Goal: Task Accomplishment & Management: Manage account settings

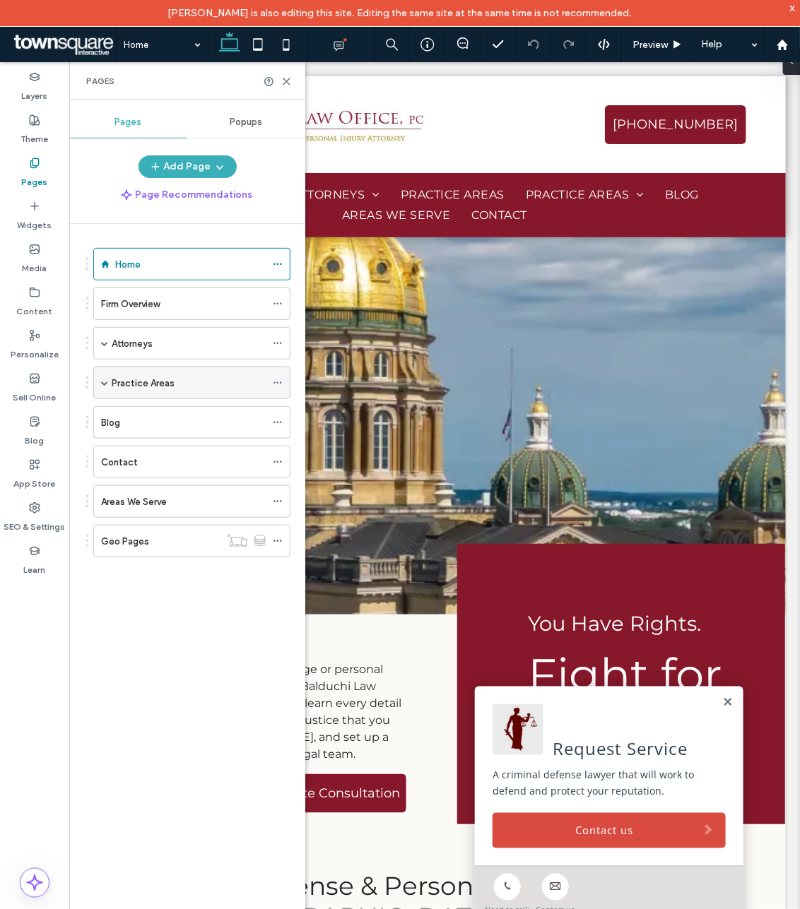
click at [101, 384] on span at bounding box center [104, 382] width 7 height 7
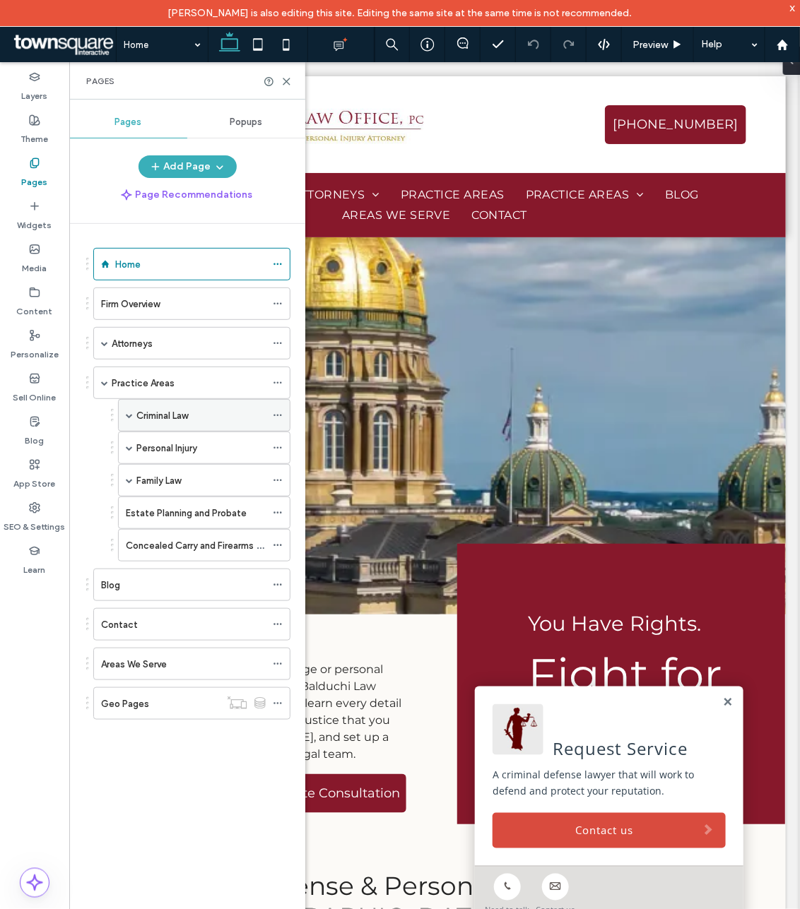
click at [221, 422] on div "Criminal Law" at bounding box center [200, 415] width 129 height 15
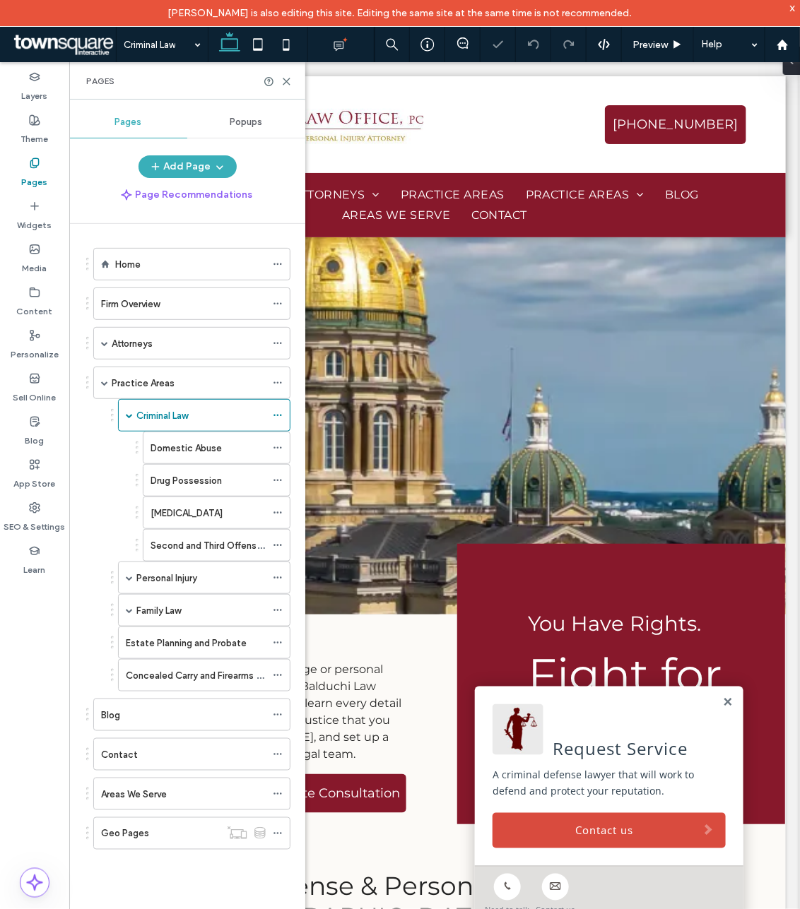
click at [223, 452] on div "Domestic Abuse" at bounding box center [207, 448] width 115 height 15
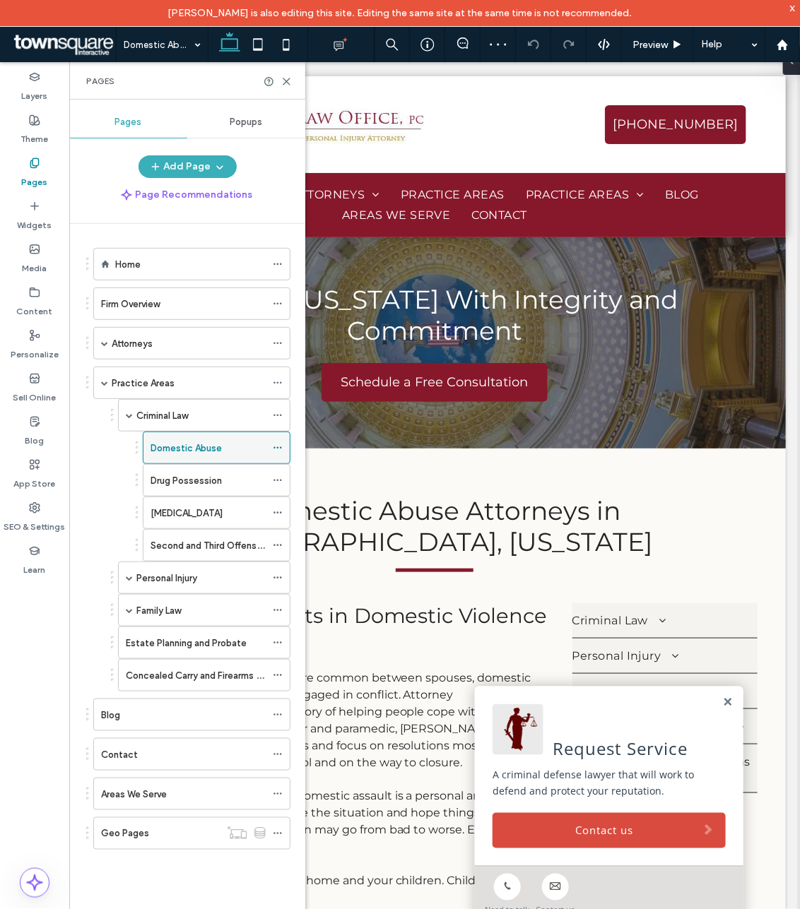
click at [277, 453] on icon at bounding box center [278, 448] width 10 height 10
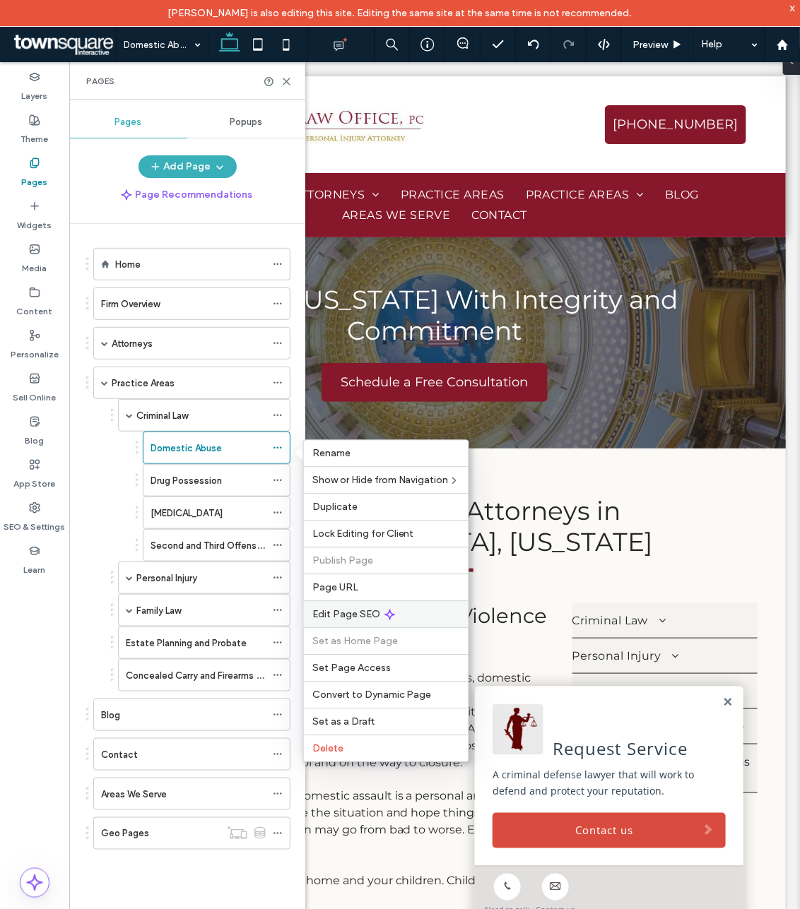
click at [359, 616] on span "Edit Page SEO" at bounding box center [346, 615] width 68 height 12
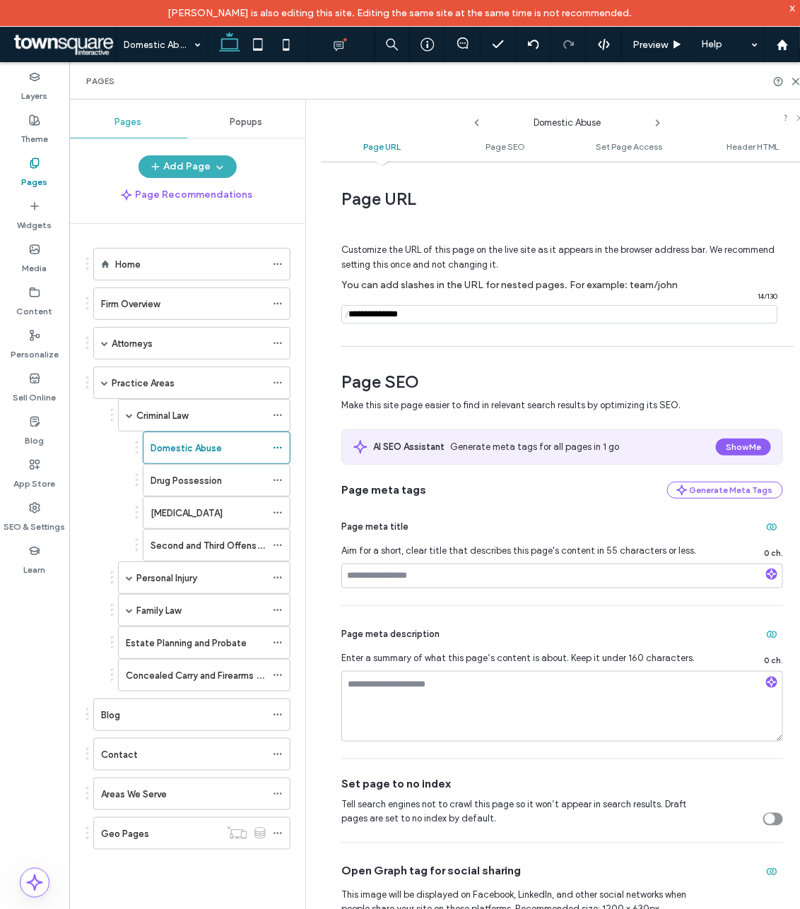
scroll to position [1, 0]
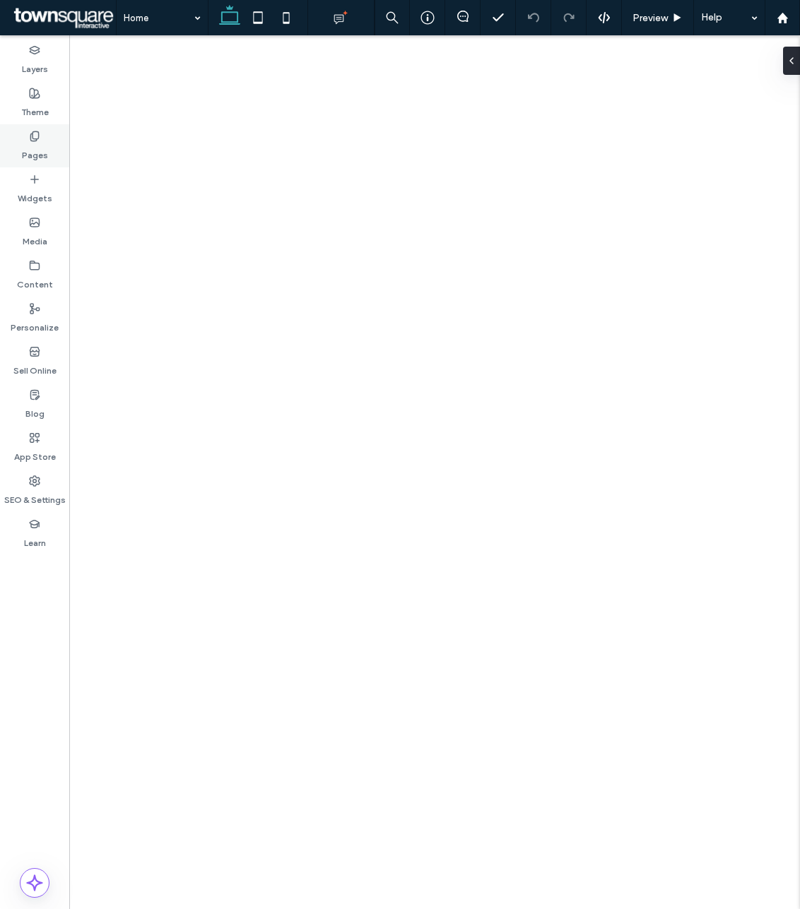
click at [30, 143] on label "Pages" at bounding box center [35, 152] width 26 height 20
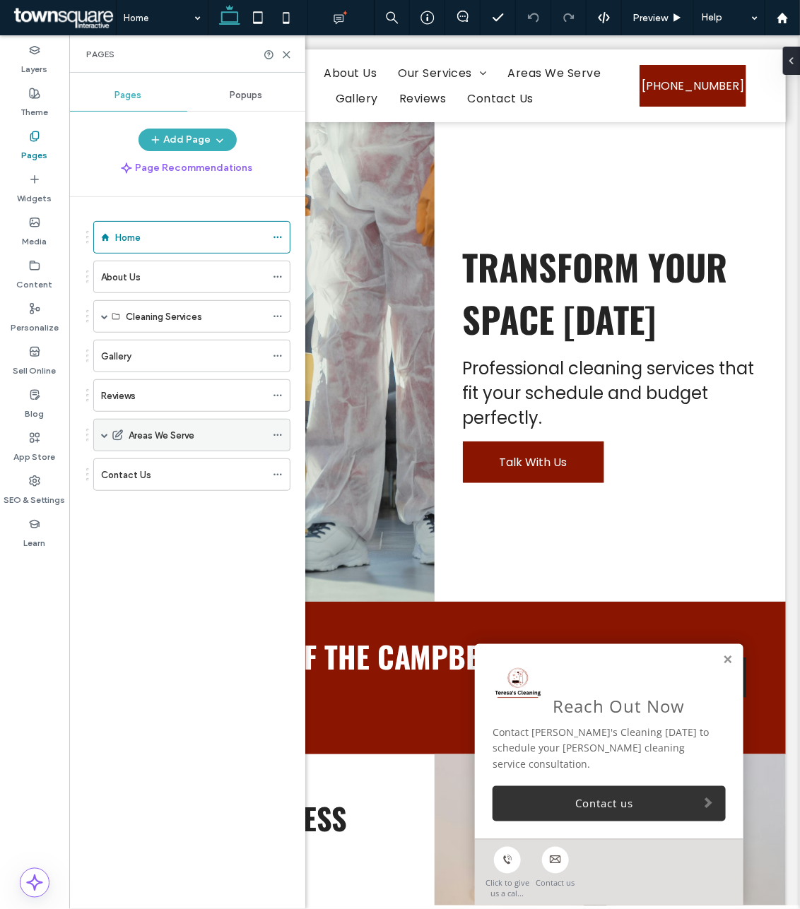
click at [276, 438] on icon at bounding box center [278, 435] width 10 height 10
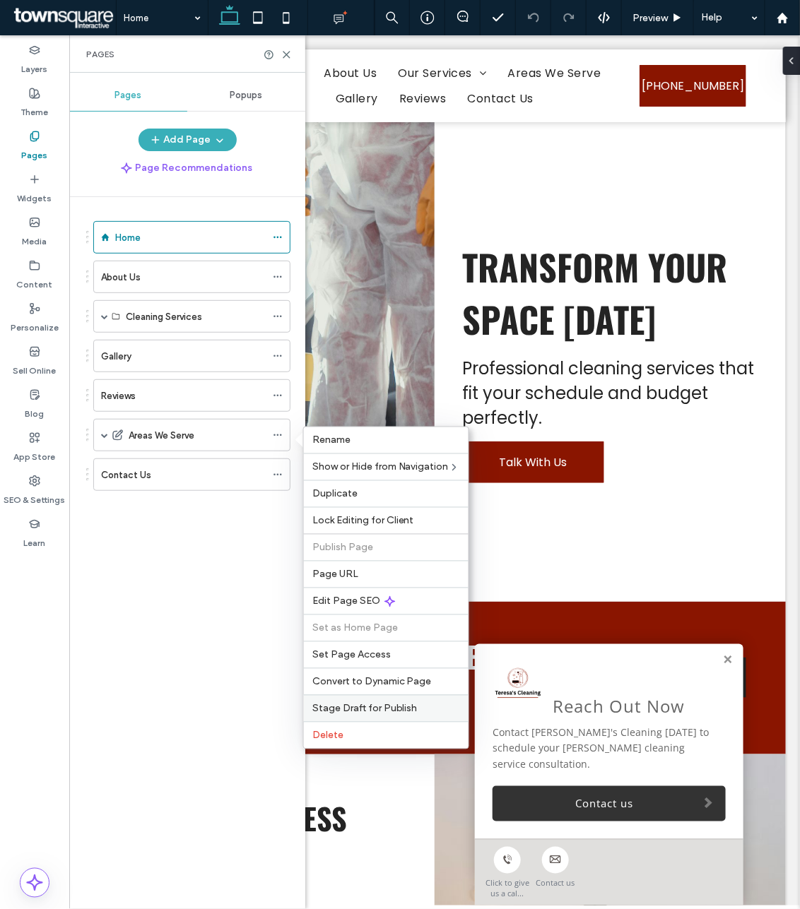
click at [344, 714] on span "Stage Draft for Publish" at bounding box center [364, 709] width 105 height 12
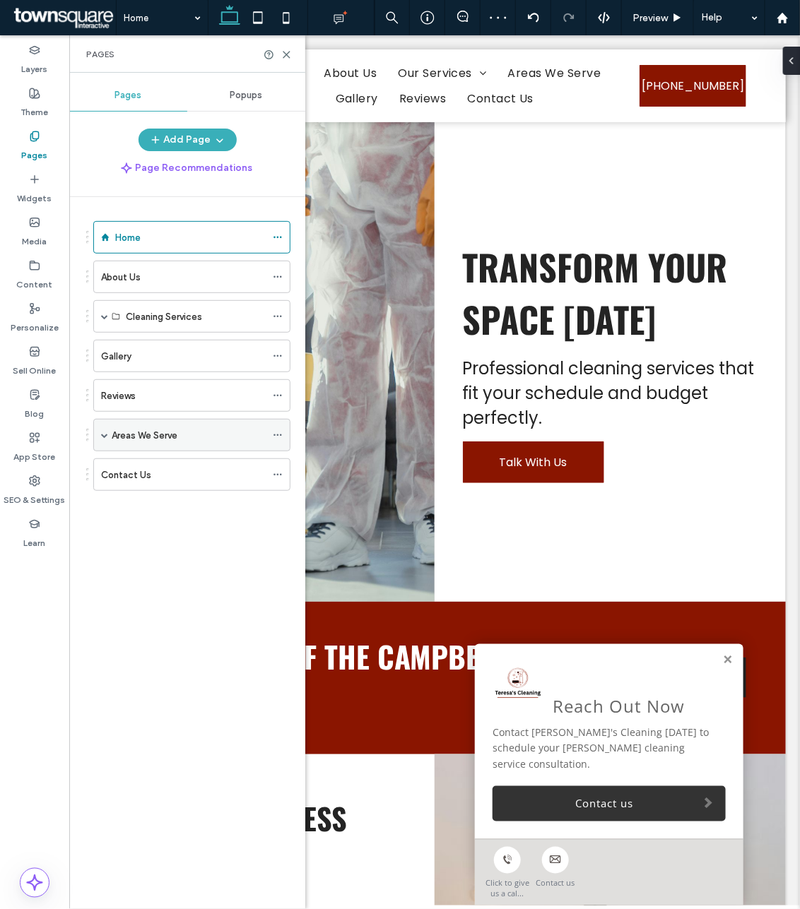
click at [143, 429] on label "Areas We Serve" at bounding box center [145, 435] width 66 height 25
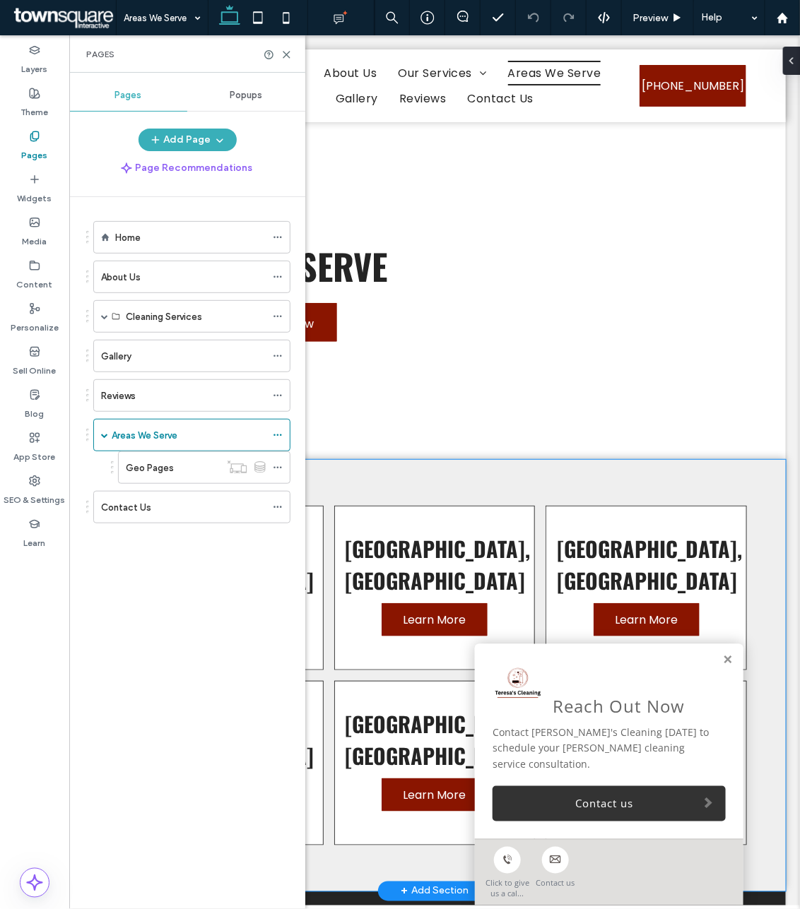
scroll to position [97, 0]
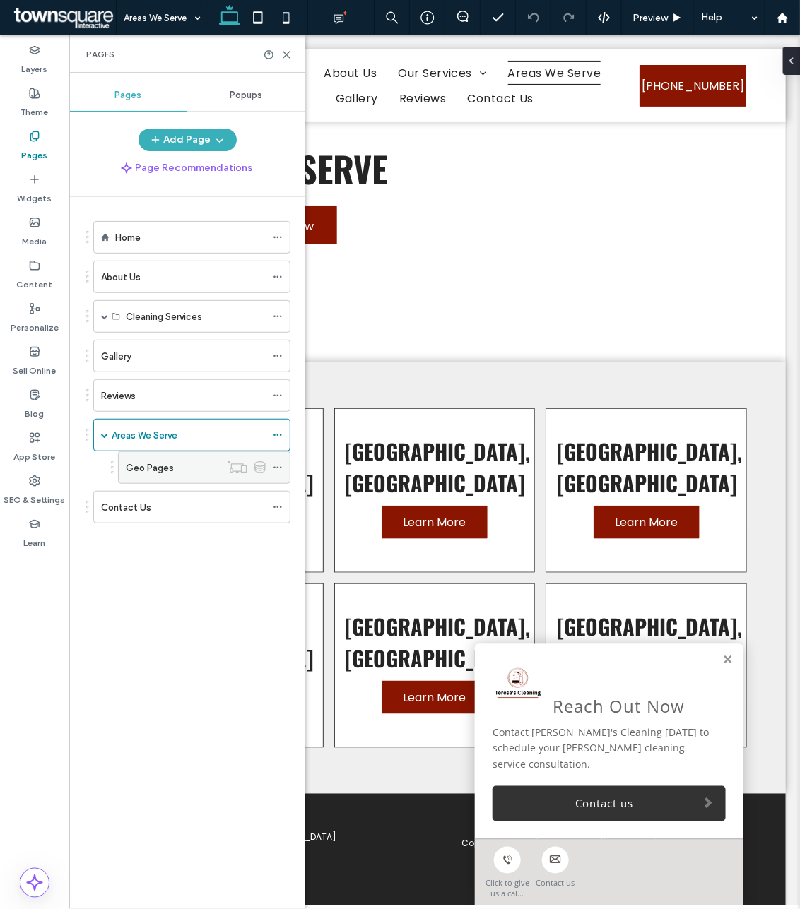
click at [276, 470] on icon at bounding box center [278, 468] width 10 height 10
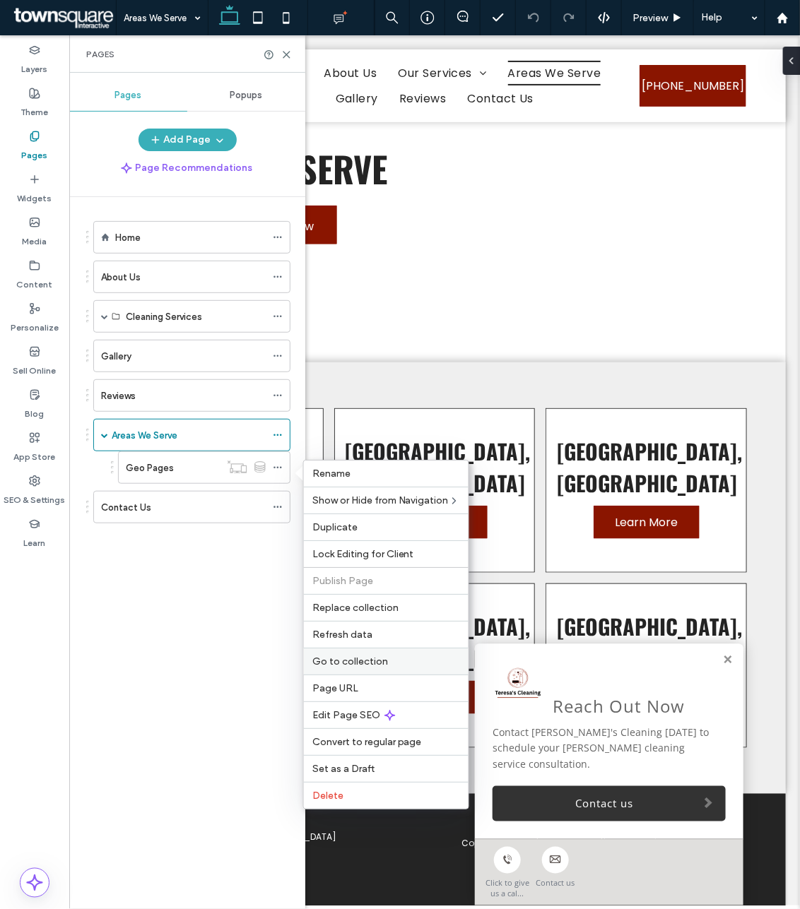
click at [355, 665] on span "Go to collection" at bounding box center [350, 662] width 76 height 12
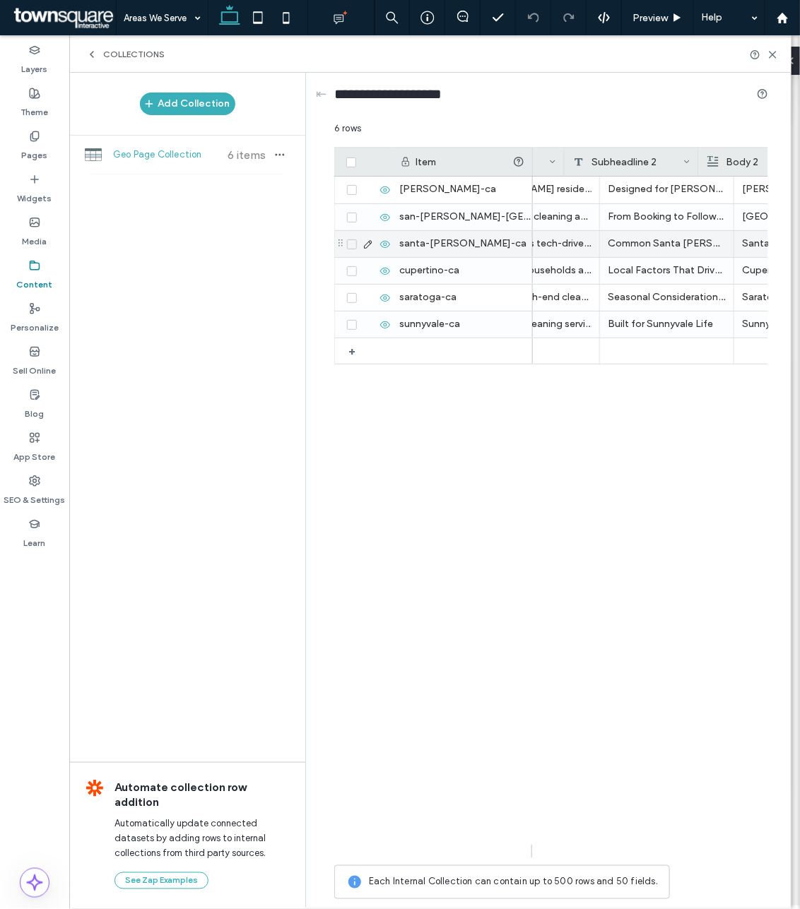
scroll to position [0, 0]
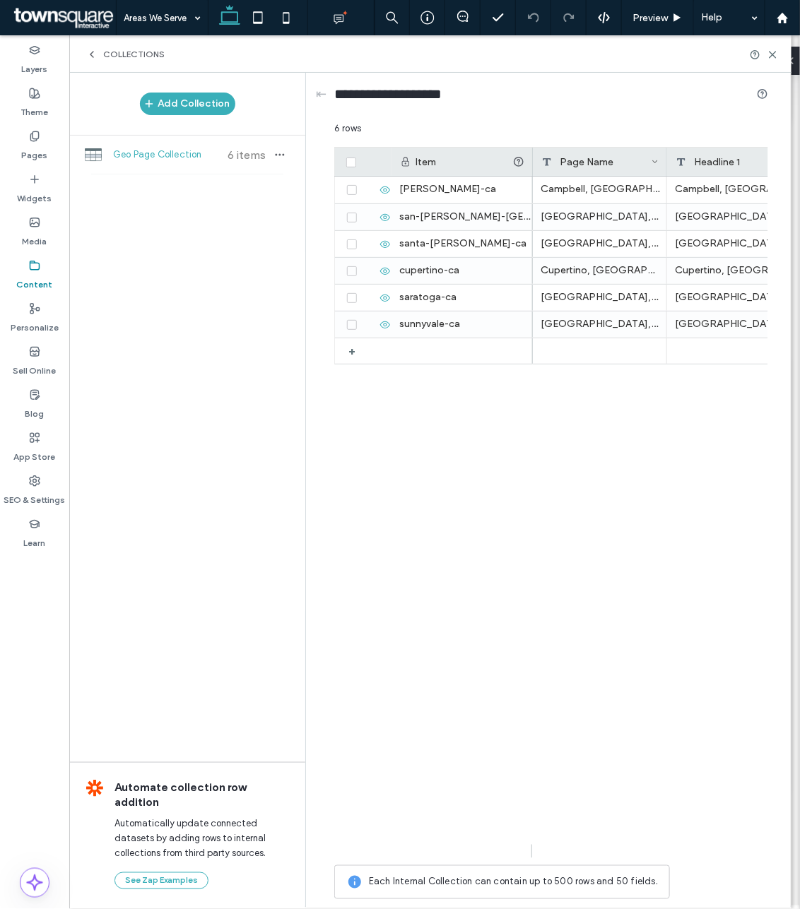
click at [107, 52] on span "Collections" at bounding box center [133, 54] width 61 height 11
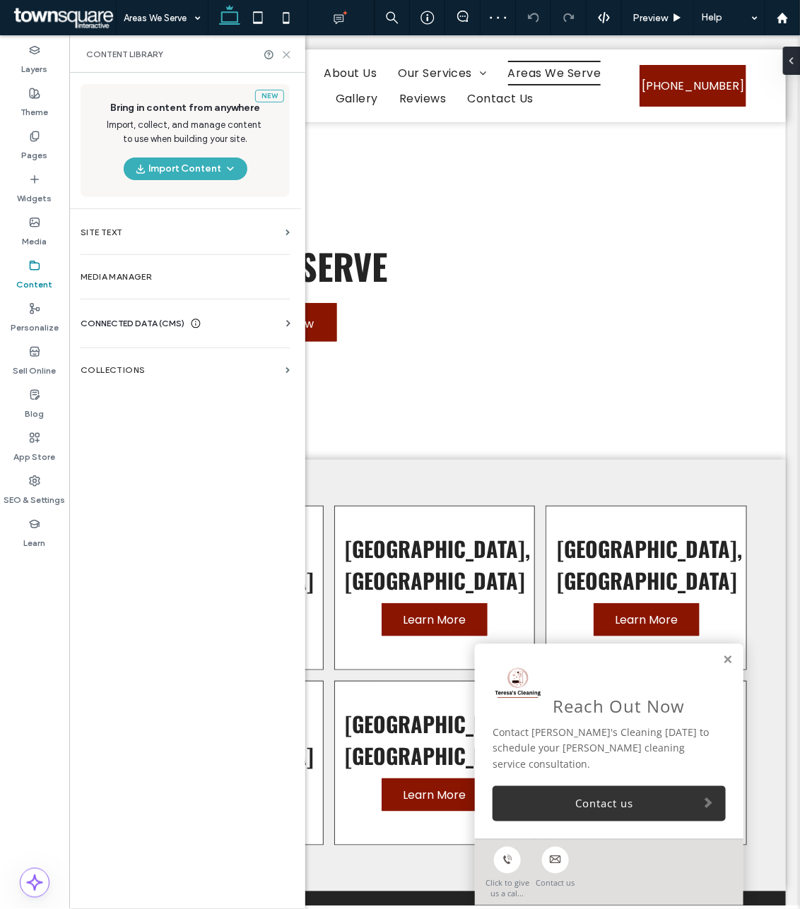
click at [285, 49] on icon at bounding box center [286, 54] width 11 height 11
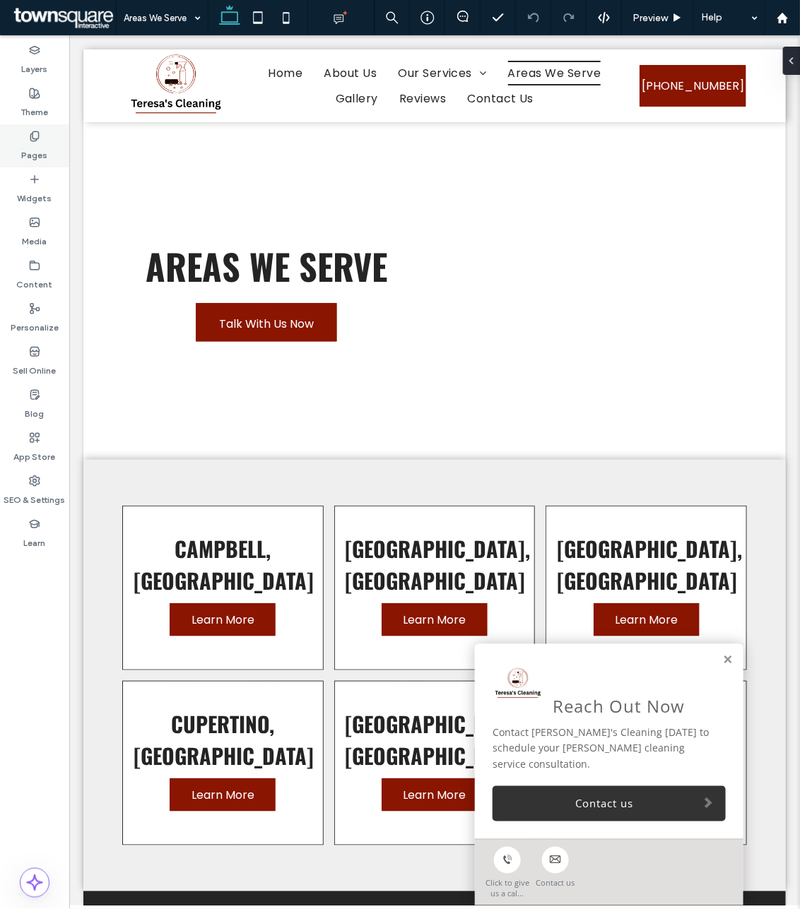
click at [33, 138] on use at bounding box center [34, 135] width 8 height 9
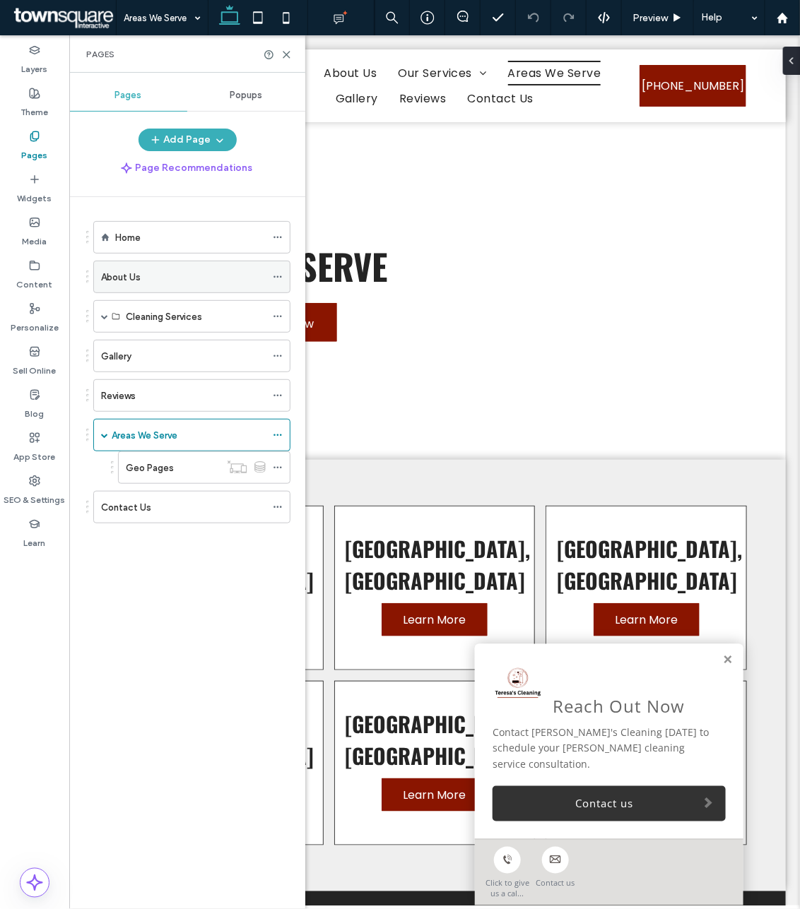
click at [174, 280] on div "About Us" at bounding box center [183, 277] width 165 height 15
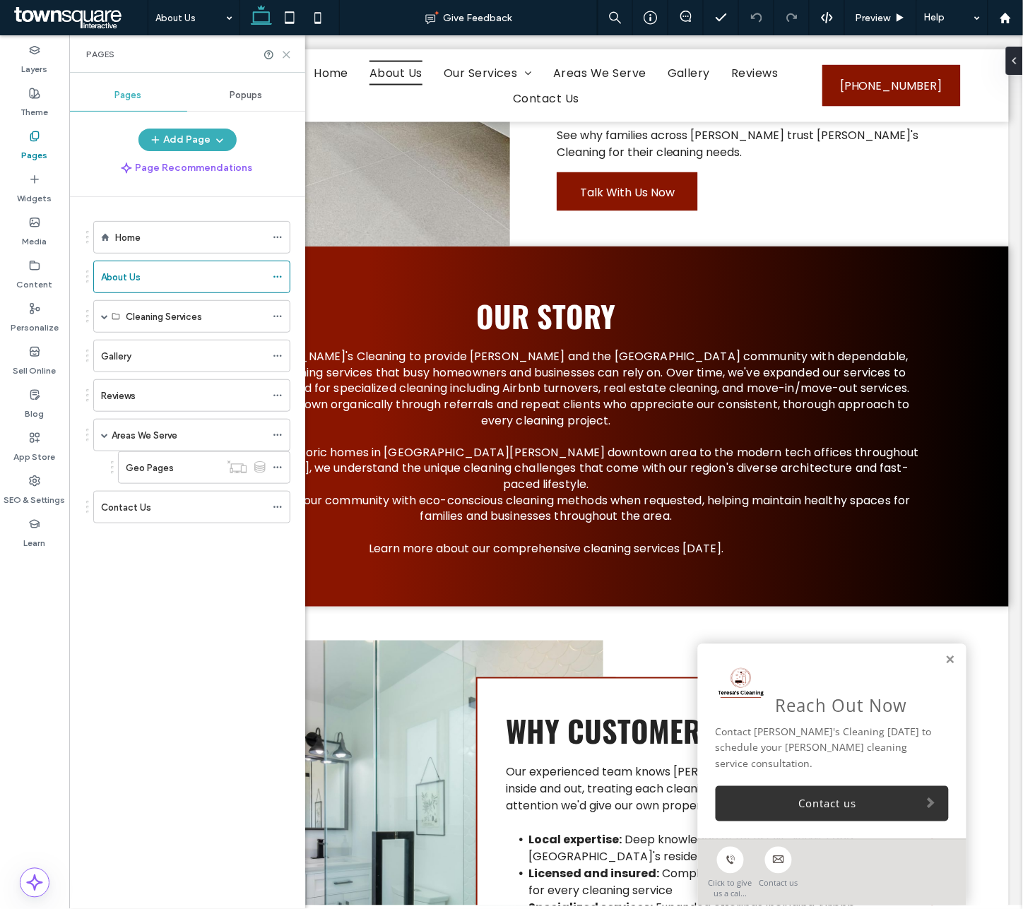
click at [283, 54] on icon at bounding box center [286, 54] width 11 height 11
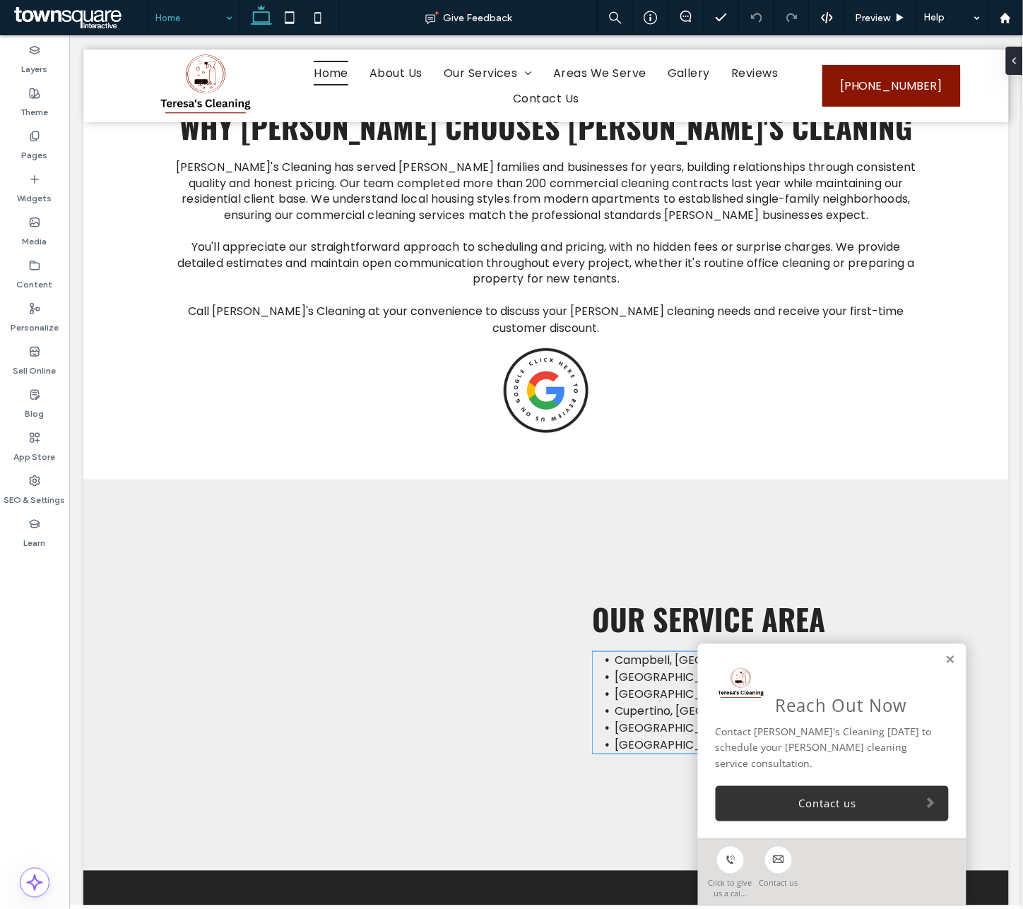
scroll to position [2671, 0]
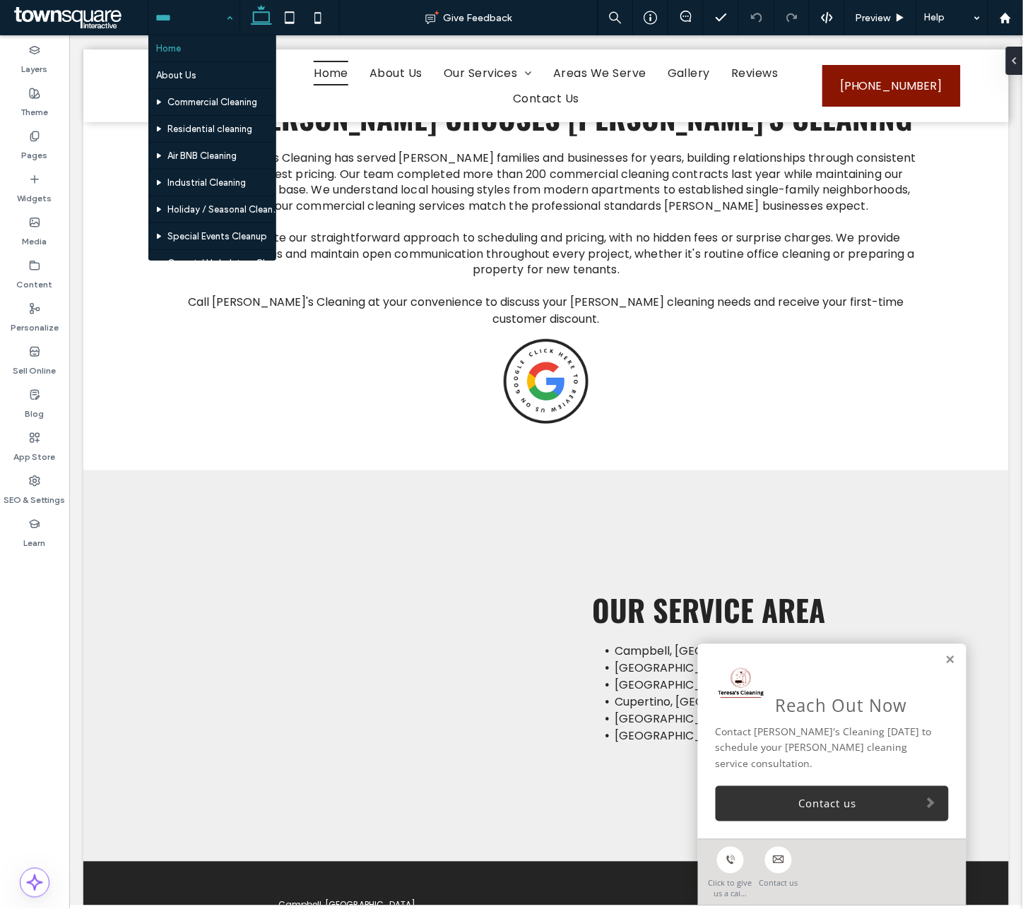
click at [170, 25] on input at bounding box center [190, 17] width 70 height 35
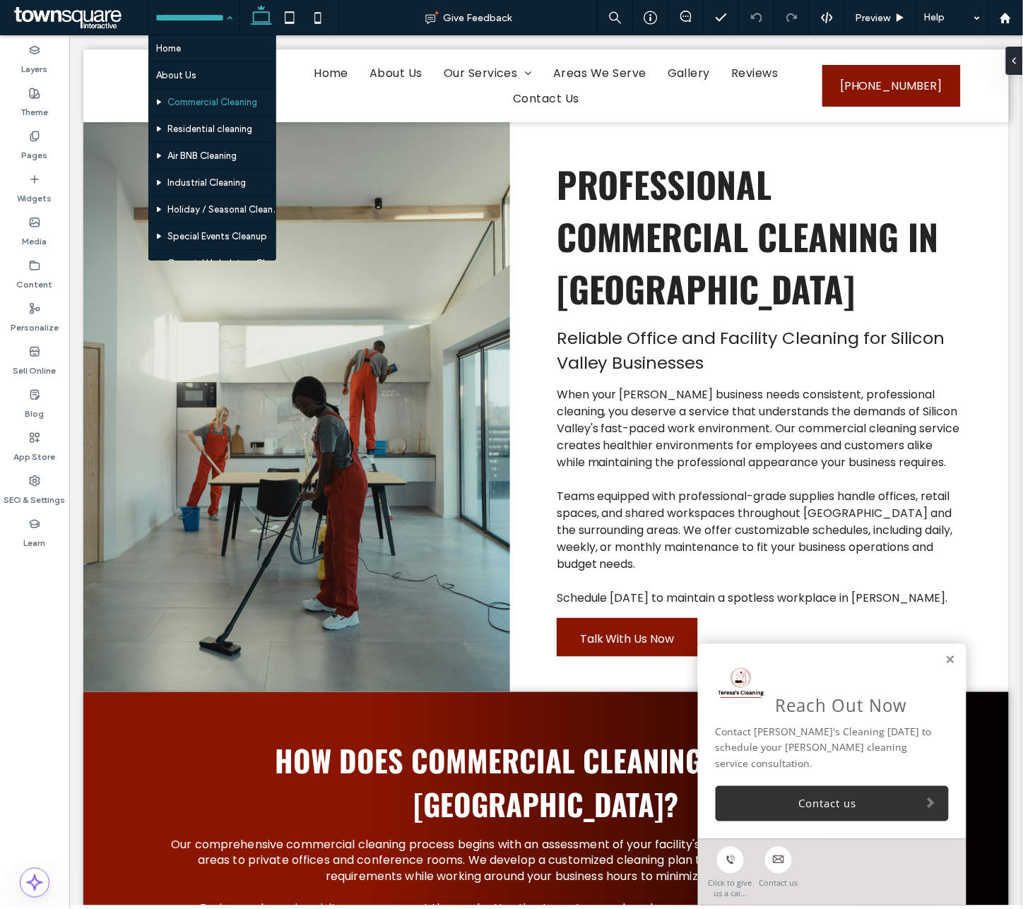
click at [177, 11] on input at bounding box center [190, 17] width 70 height 35
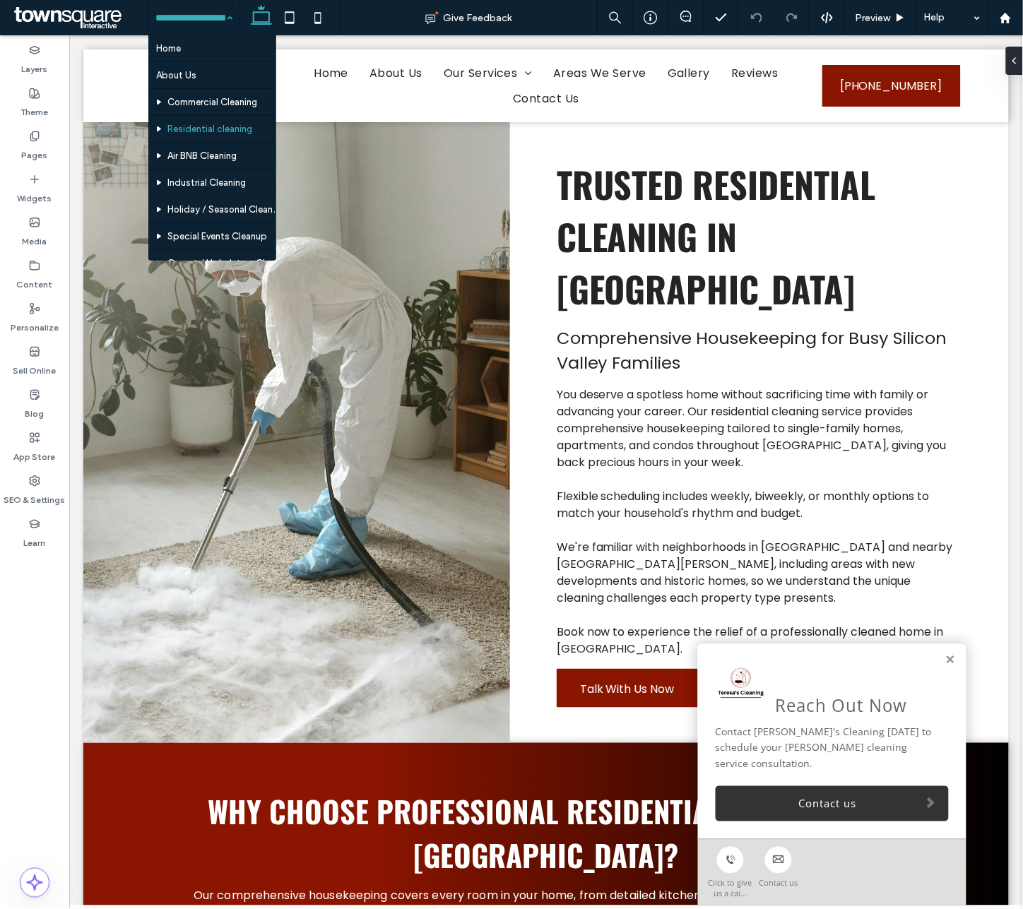
click at [195, 15] on input at bounding box center [190, 17] width 70 height 35
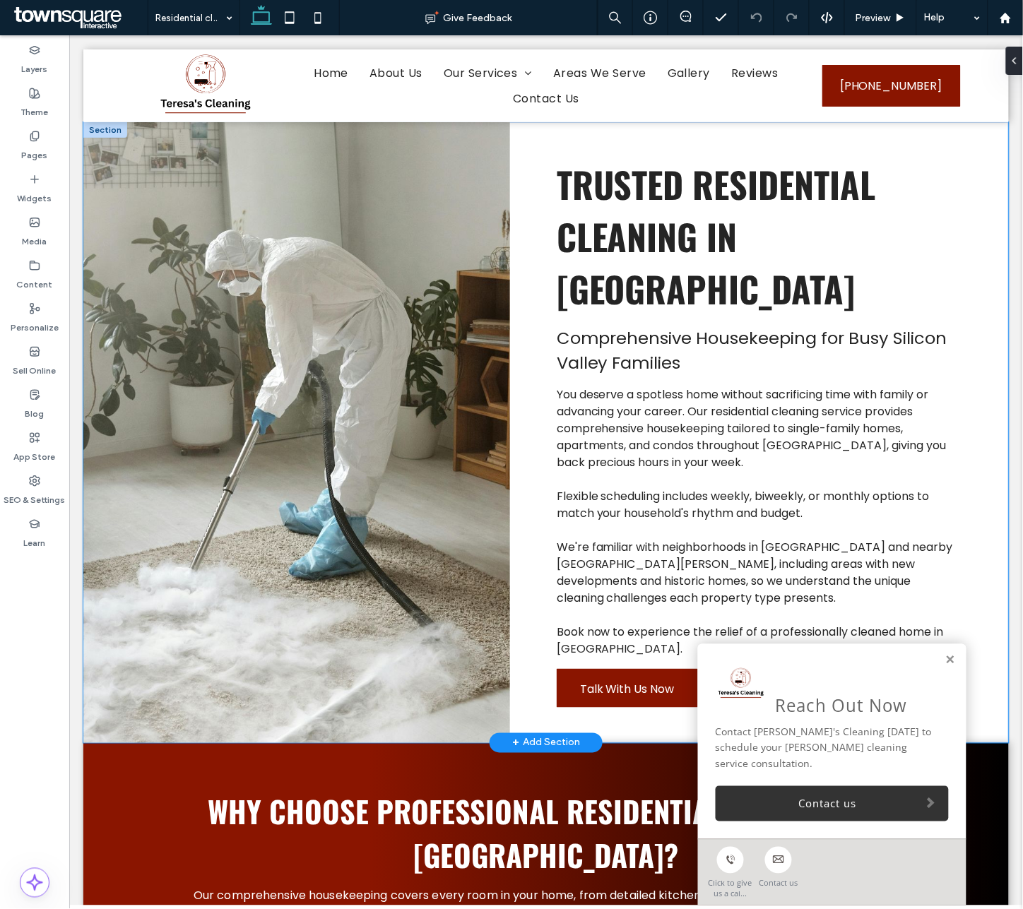
click at [799, 331] on div "Trusted Residential Cleaning in Campbell Comprehensive Housekeeping for Busy Si…" at bounding box center [545, 432] width 925 height 621
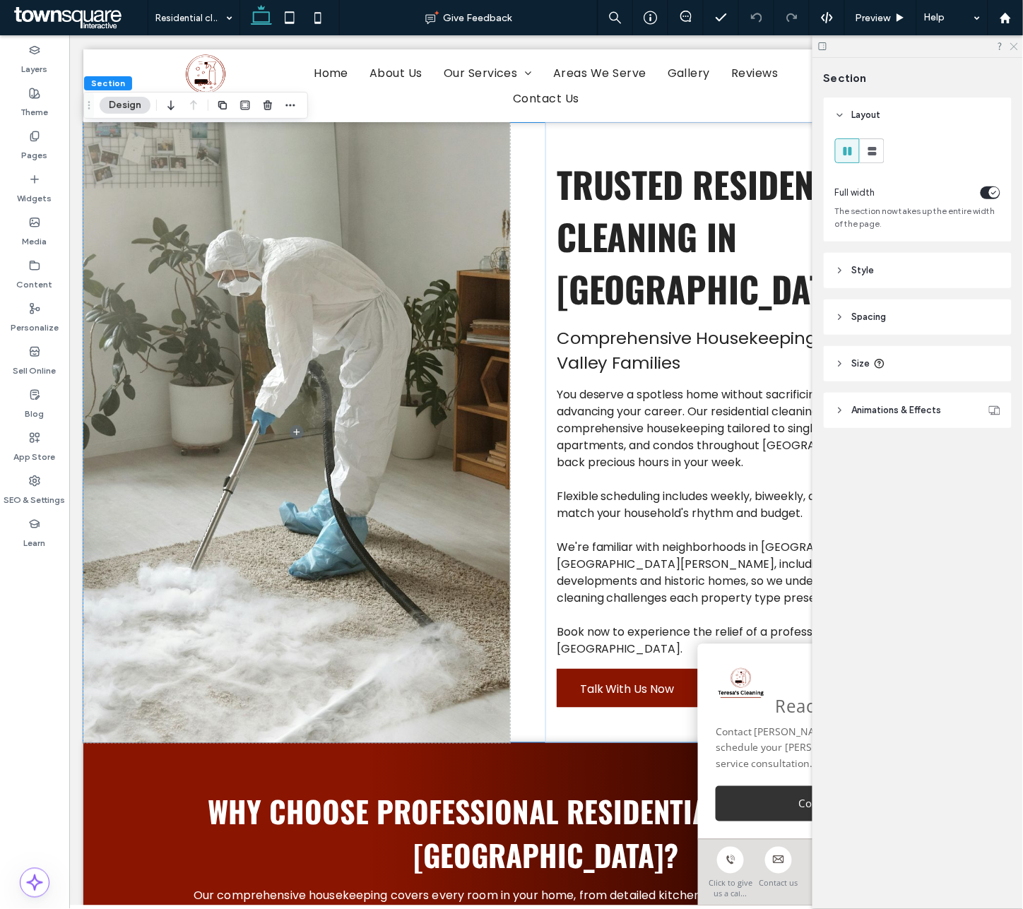
click at [799, 45] on use at bounding box center [1014, 47] width 8 height 8
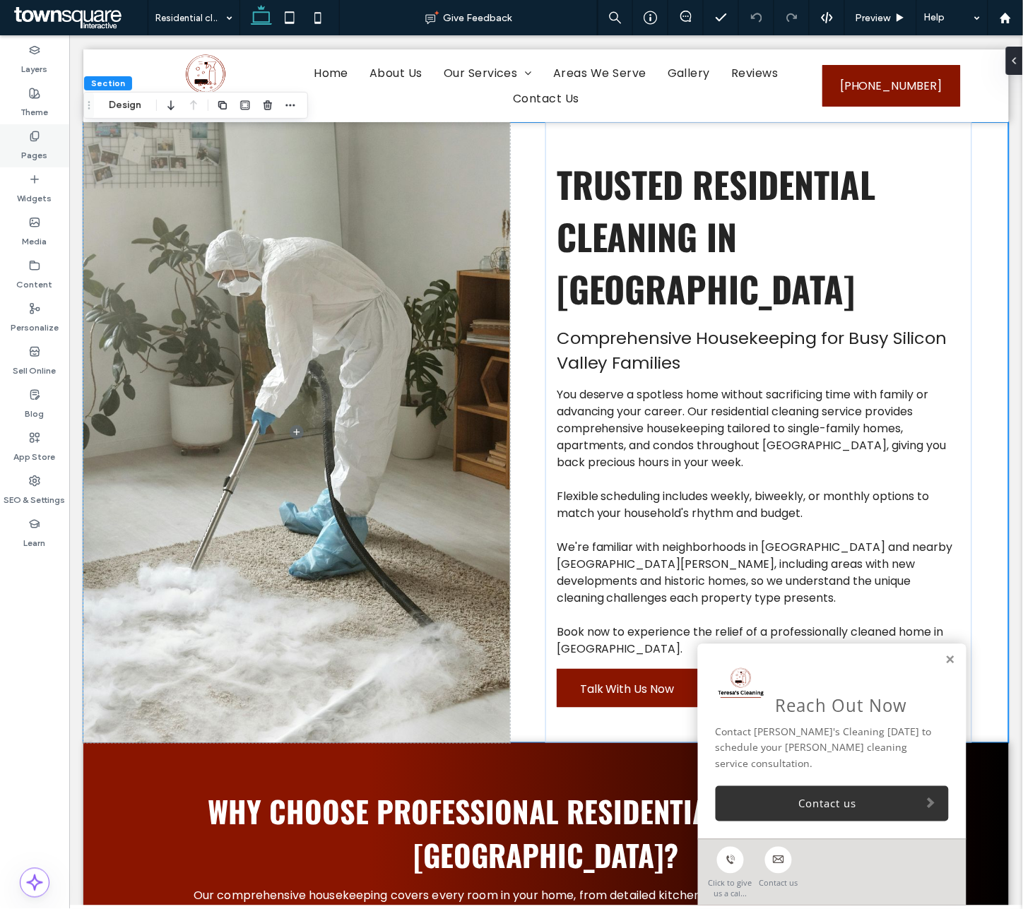
click at [44, 131] on div "Pages" at bounding box center [34, 145] width 69 height 43
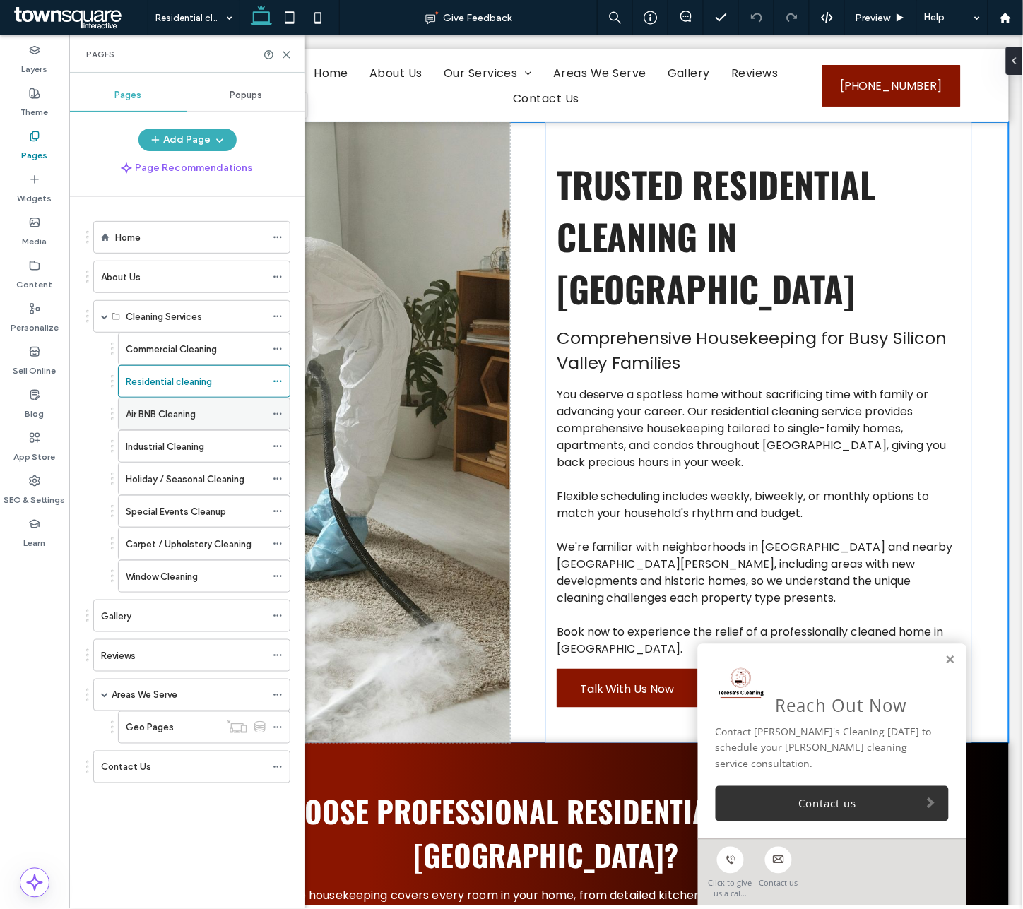
click at [191, 413] on label "Air BNB Cleaning" at bounding box center [161, 414] width 70 height 25
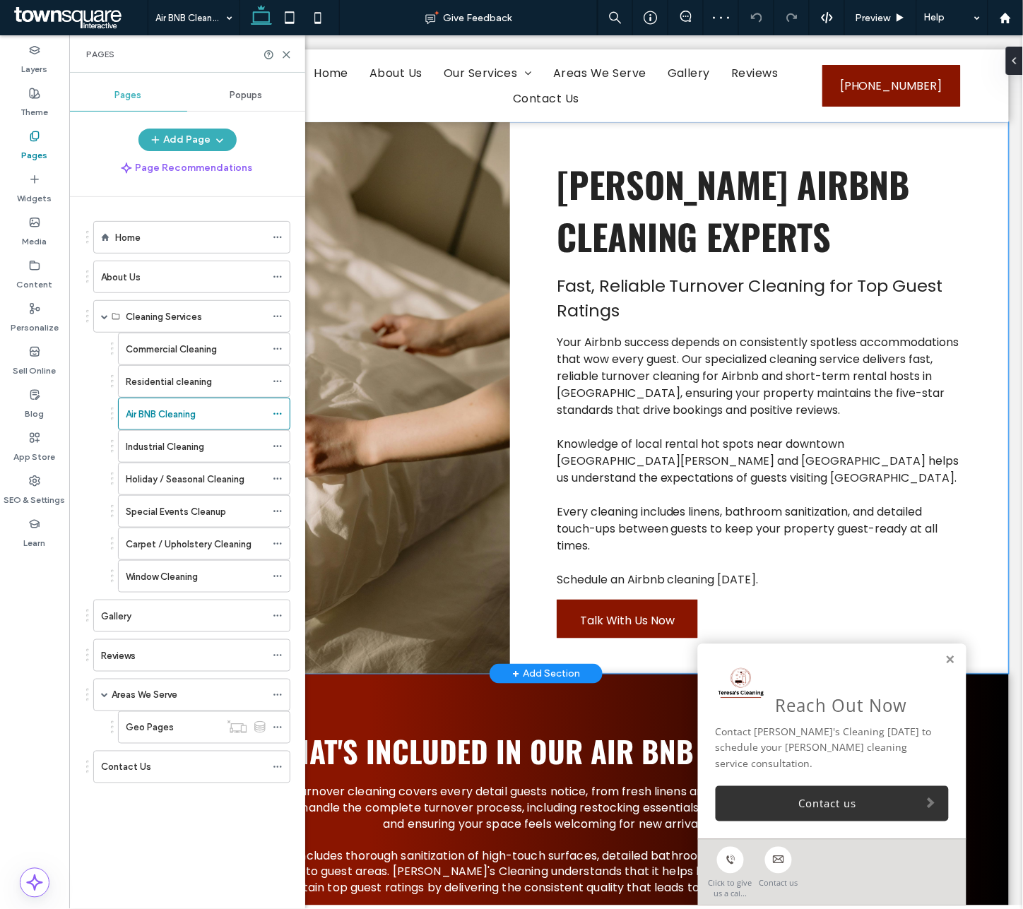
click at [799, 280] on div "Campbell Airbnb Cleaning Experts Fast, Reliable Turnover Cleaning for Top Guest…" at bounding box center [545, 398] width 925 height 552
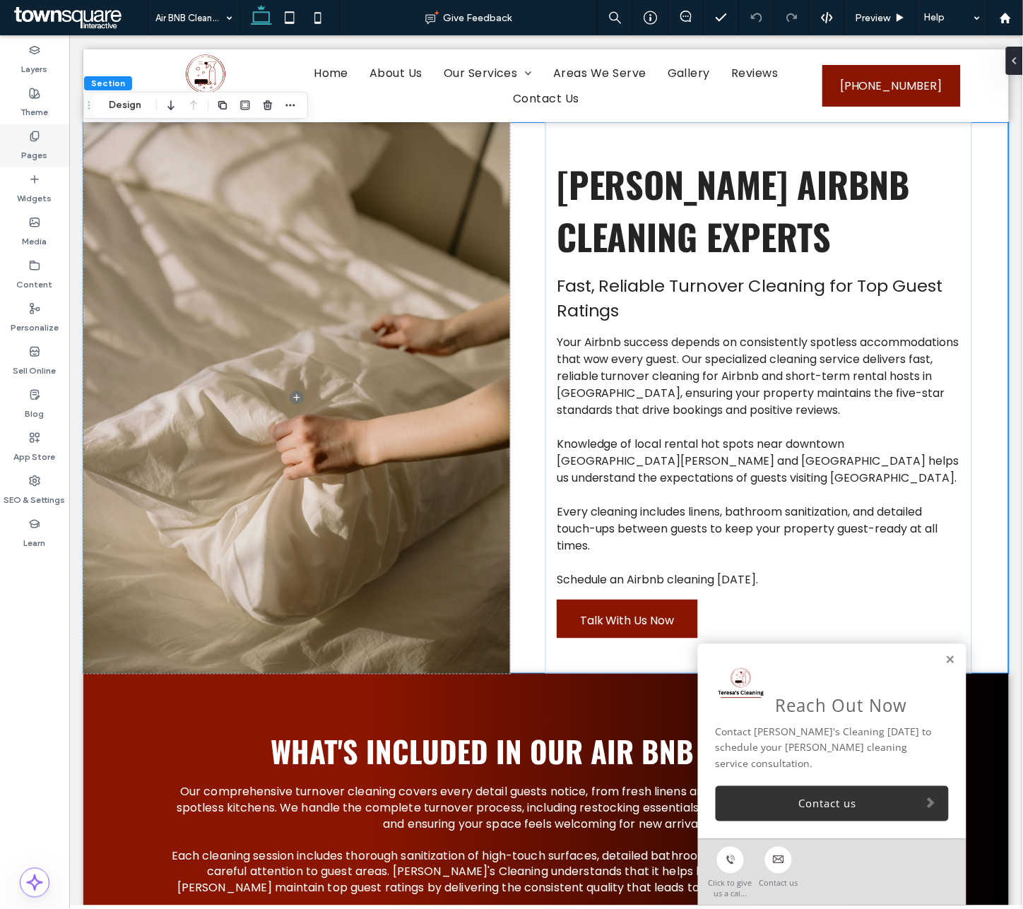
click at [29, 136] on icon at bounding box center [34, 136] width 11 height 11
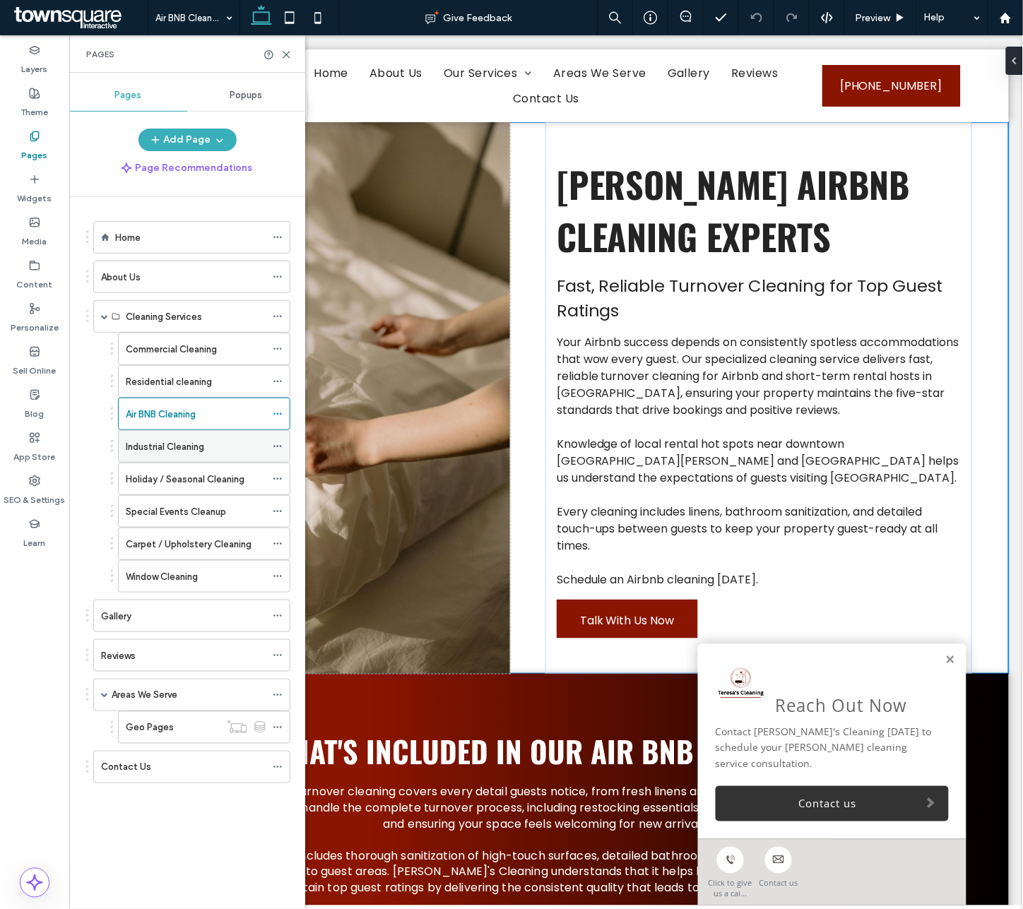
click at [145, 459] on div "Industrial Cleaning" at bounding box center [196, 446] width 140 height 31
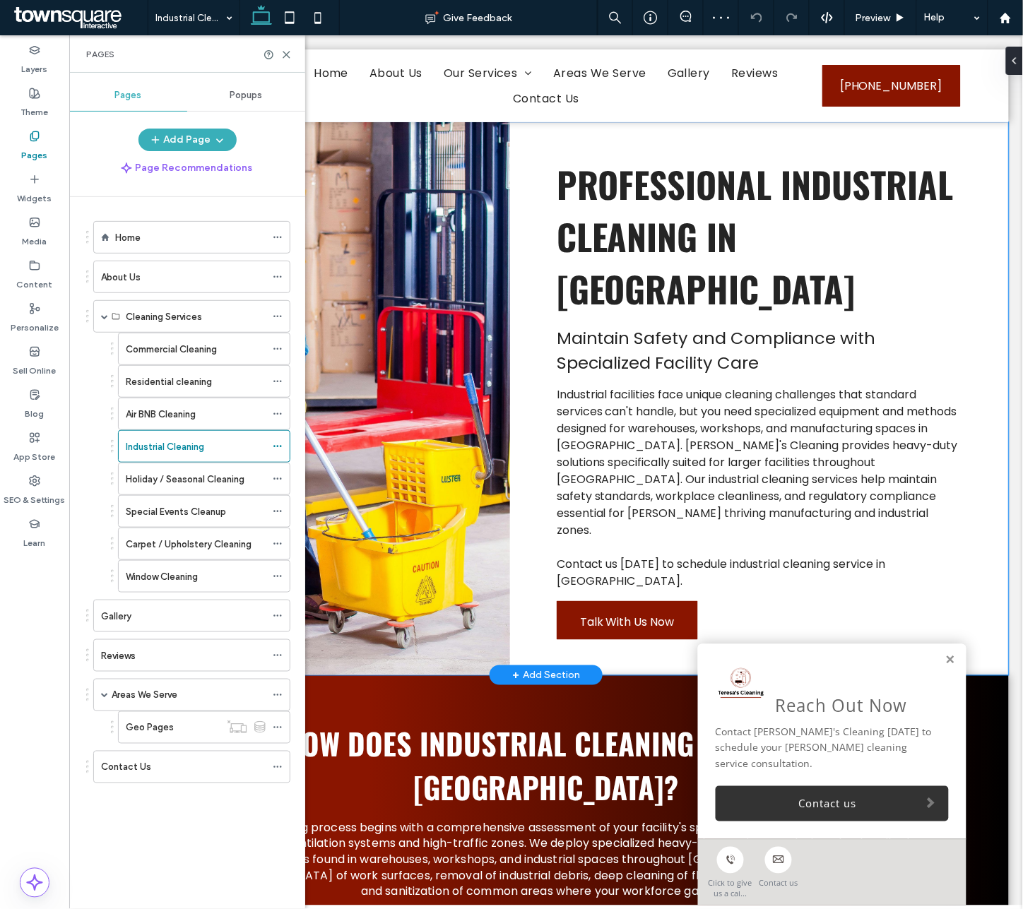
click at [799, 510] on div "Professional Industrial Cleaning in Campbell Maintain Safety and Compliance wit…" at bounding box center [545, 398] width 925 height 553
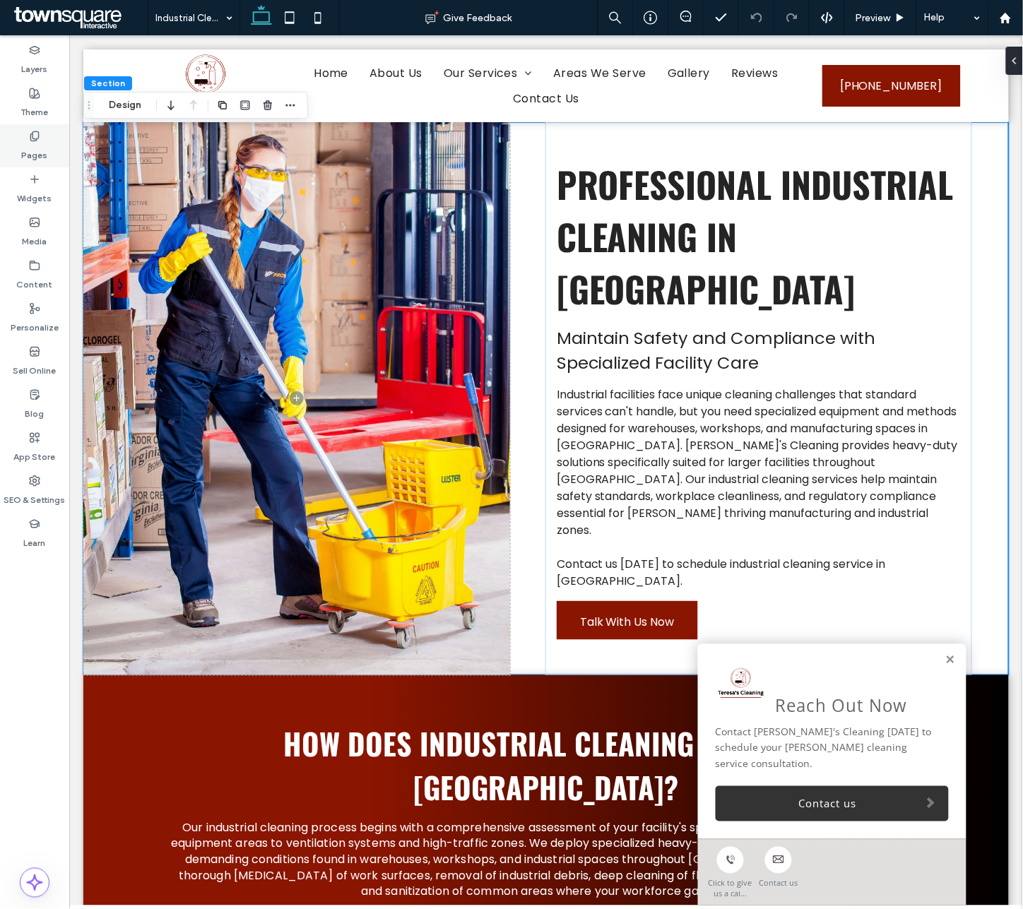
click at [44, 125] on div "Pages" at bounding box center [34, 145] width 69 height 43
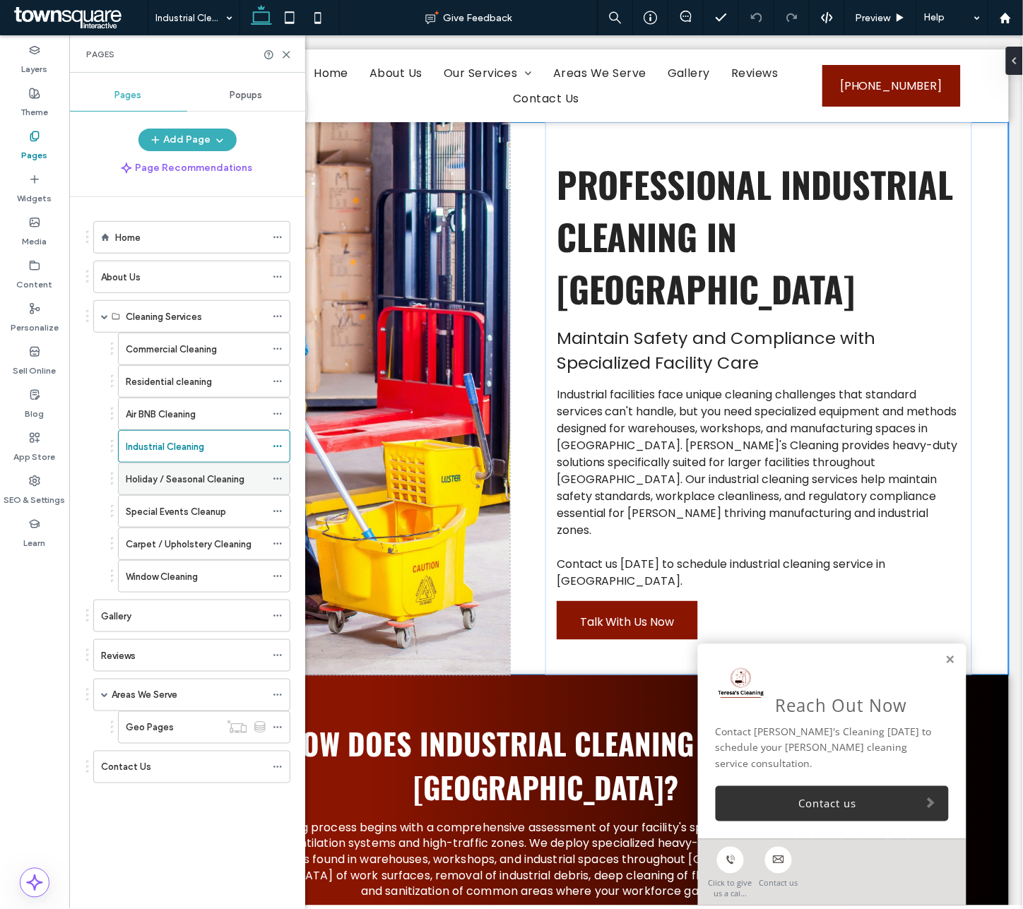
click at [213, 475] on label "Holiday / Seasonal Cleaning" at bounding box center [185, 479] width 119 height 25
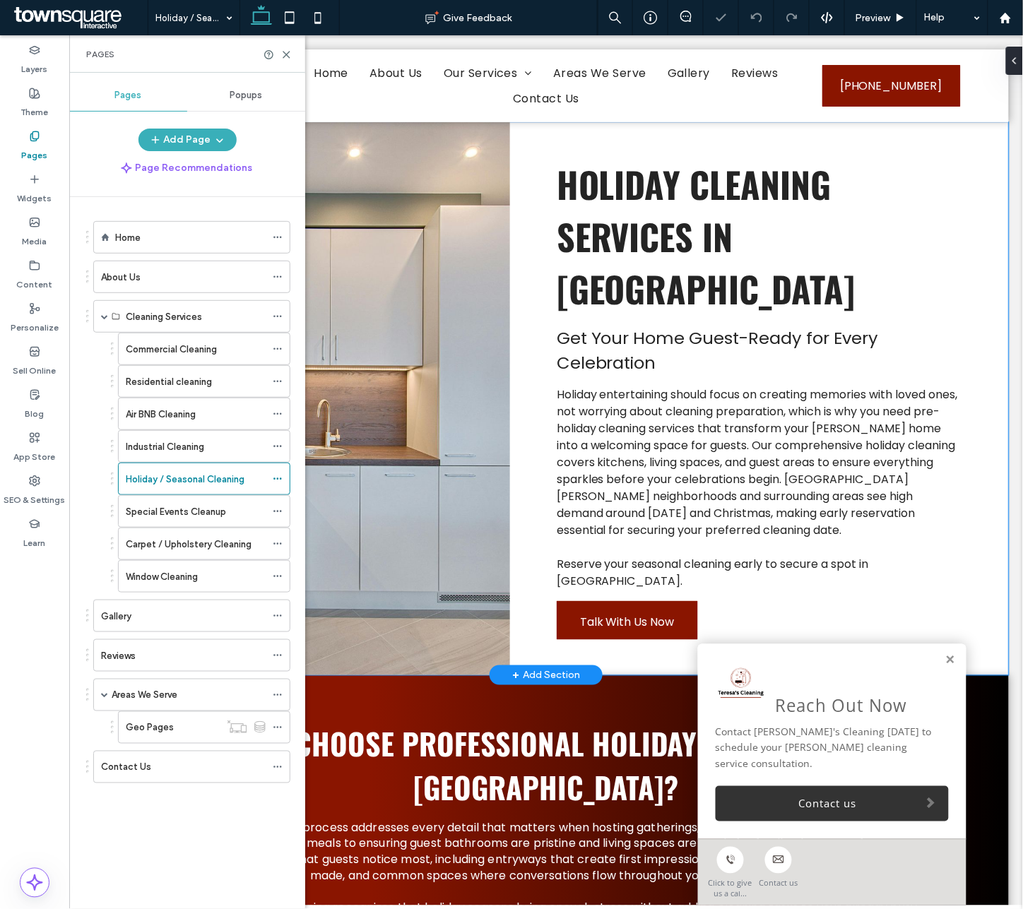
click at [799, 378] on div "Holiday Cleaning Services in Campbell Get Your Home Guest-Ready for Every Celeb…" at bounding box center [545, 398] width 925 height 553
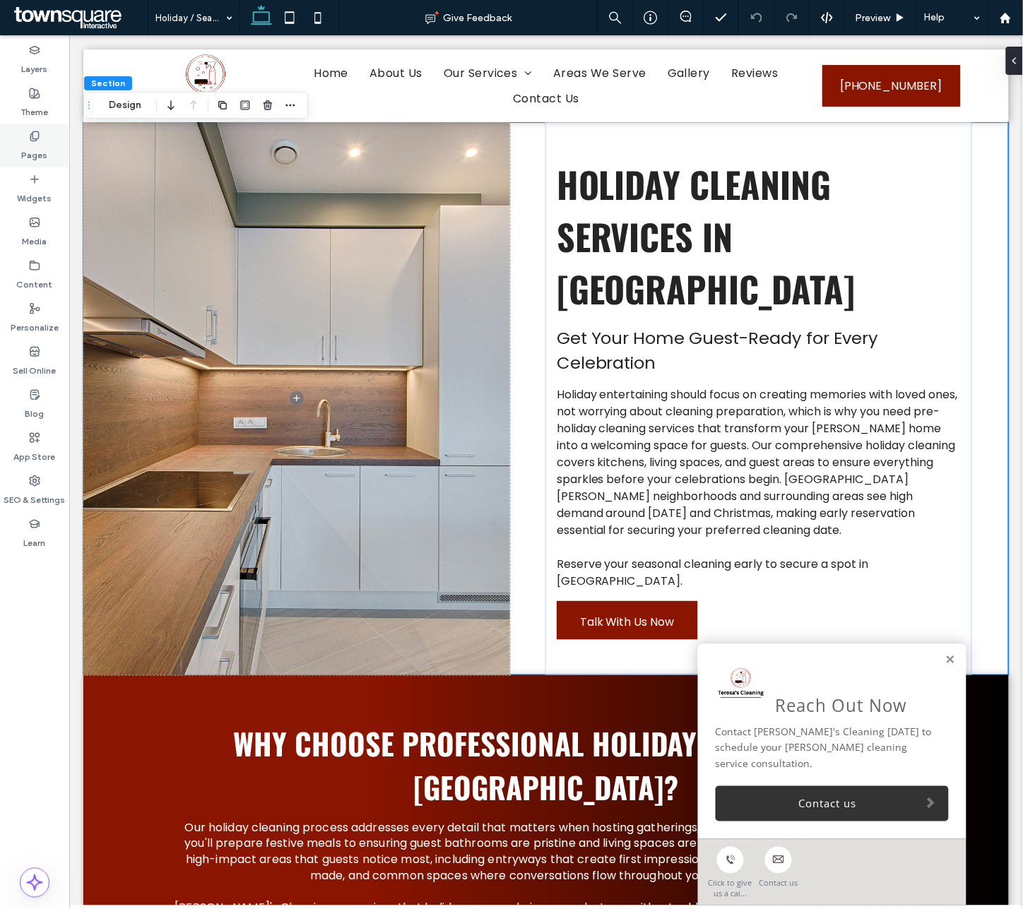
click at [32, 150] on label "Pages" at bounding box center [35, 152] width 26 height 20
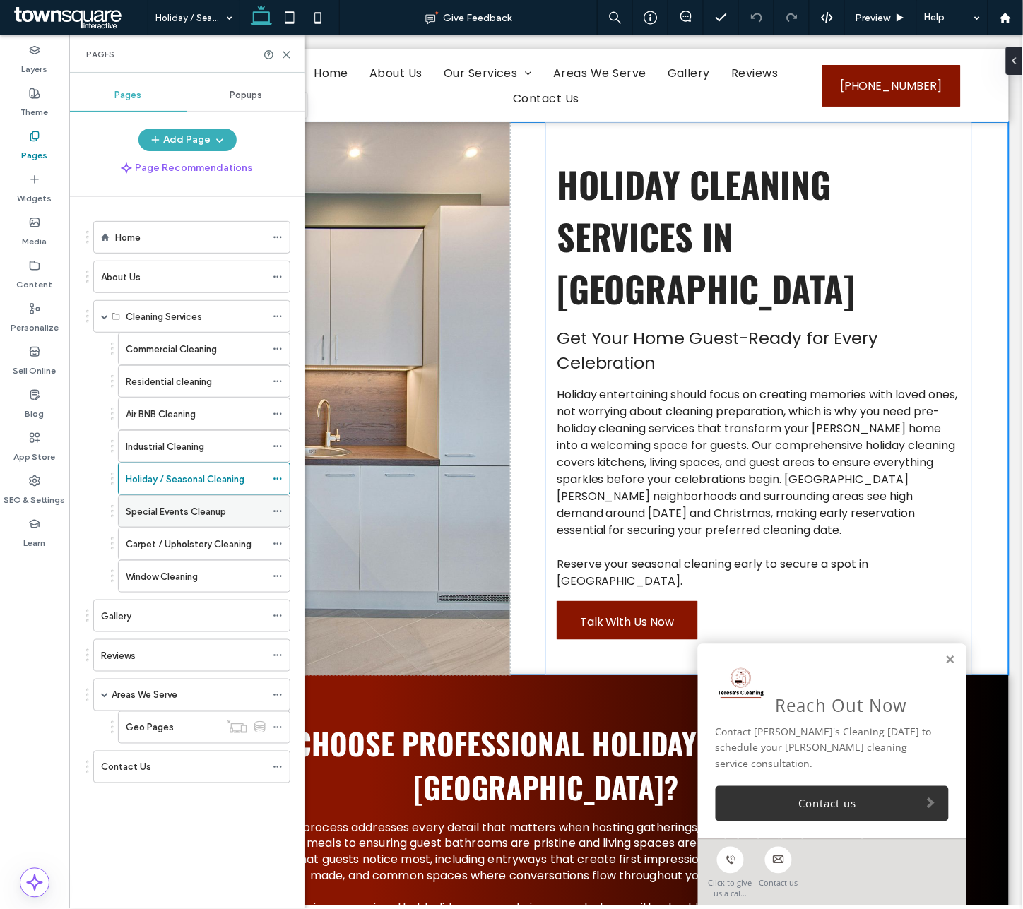
click at [225, 521] on label "Special Events Cleanup" at bounding box center [176, 511] width 100 height 25
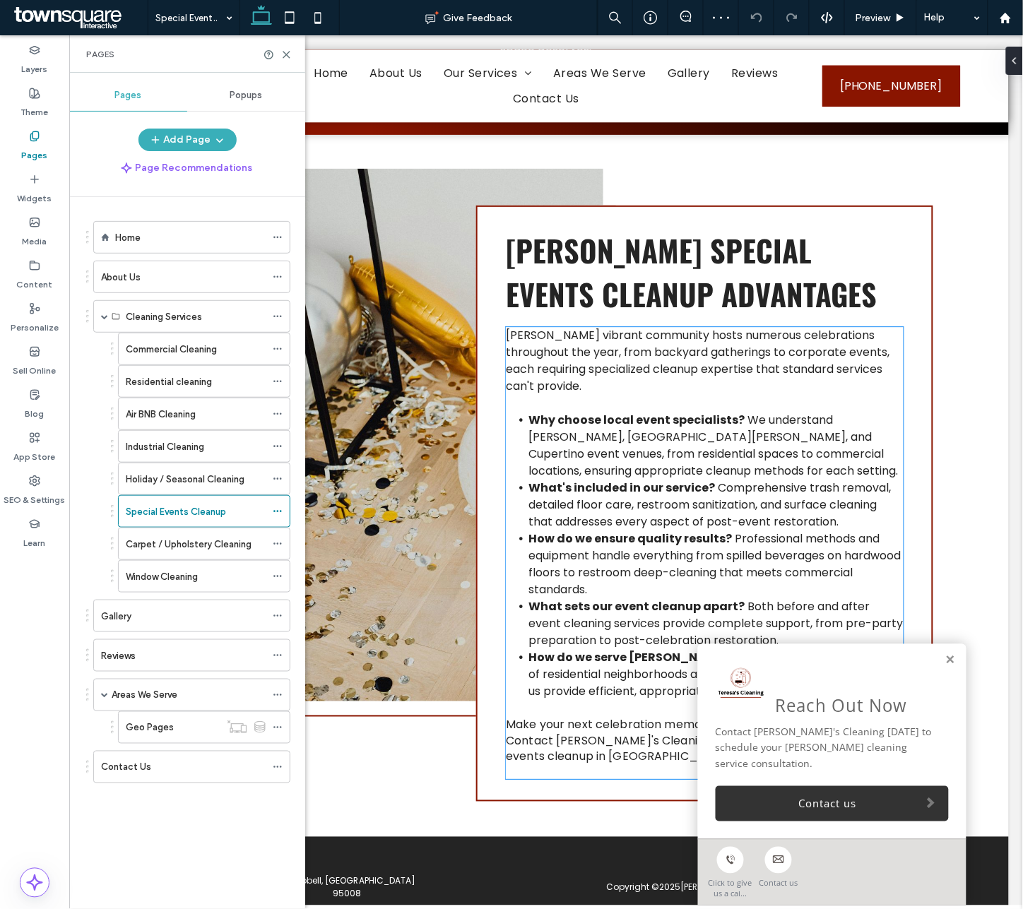
scroll to position [877, 0]
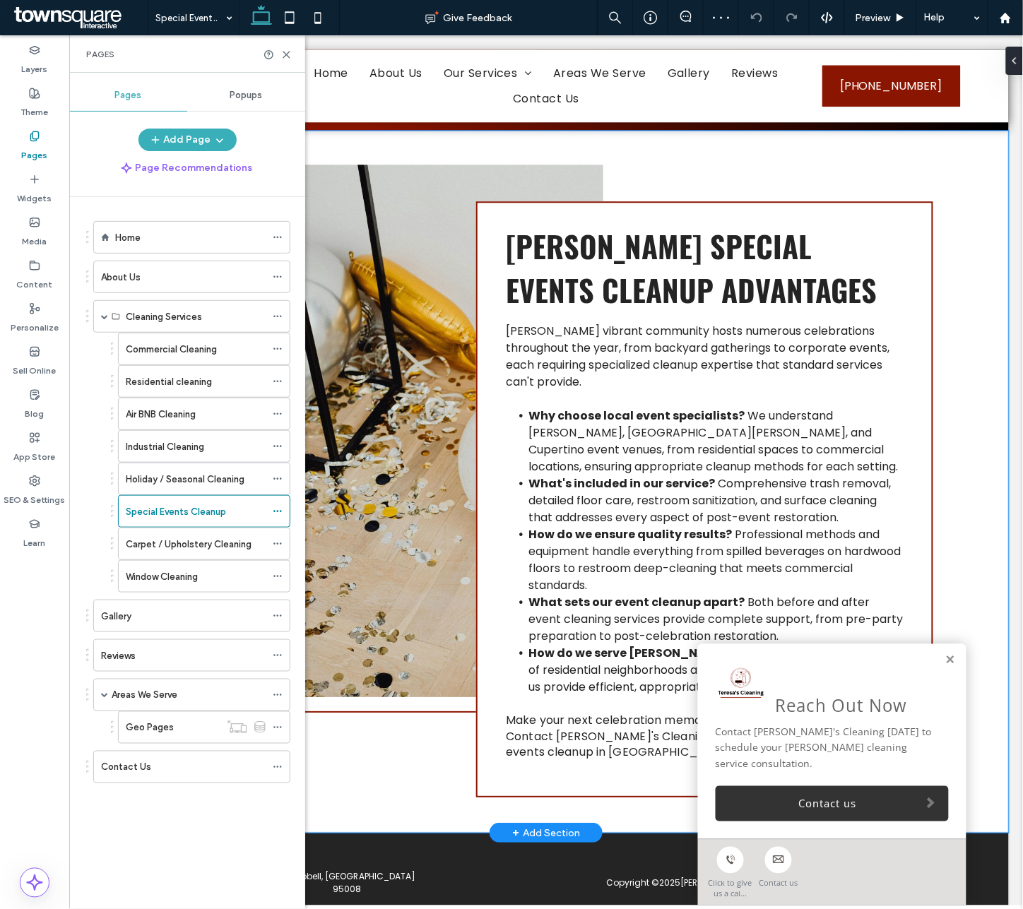
click at [799, 533] on div "Campbell Special Events Cleanup Advantages Campbell's vibrant community hosts n…" at bounding box center [546, 481] width 848 height 702
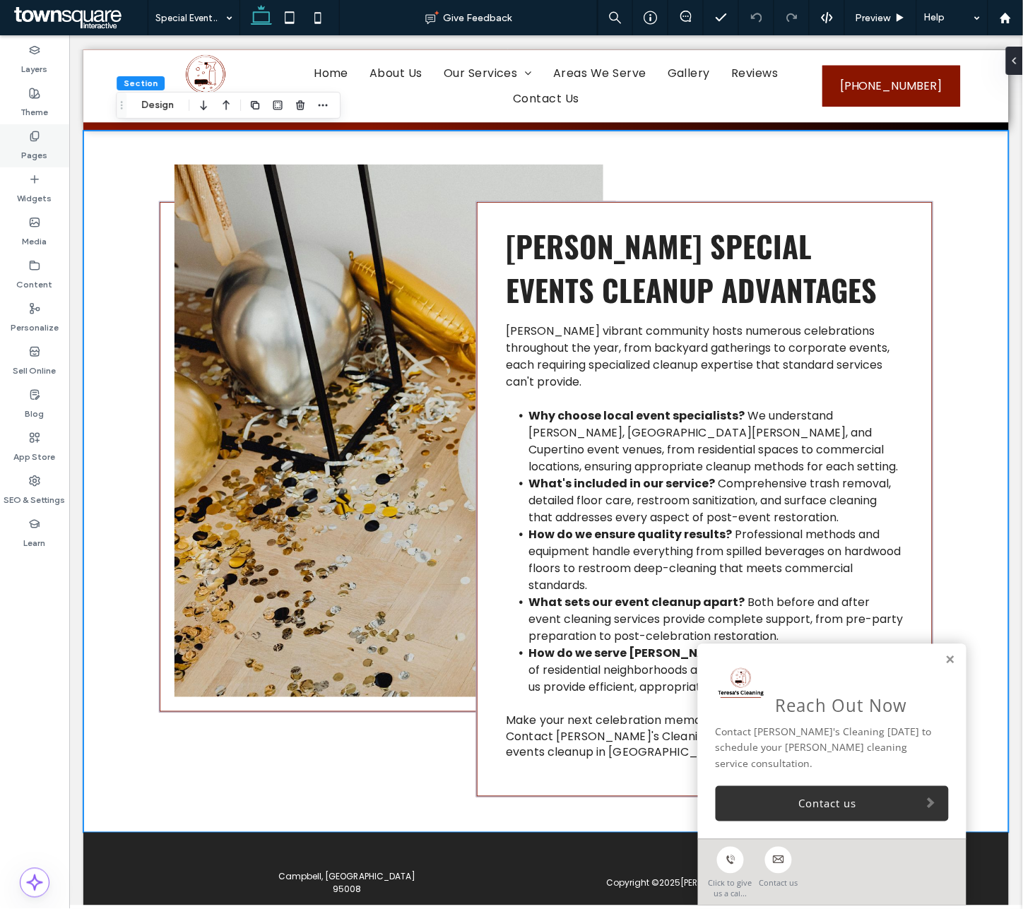
click at [29, 141] on icon at bounding box center [34, 136] width 11 height 11
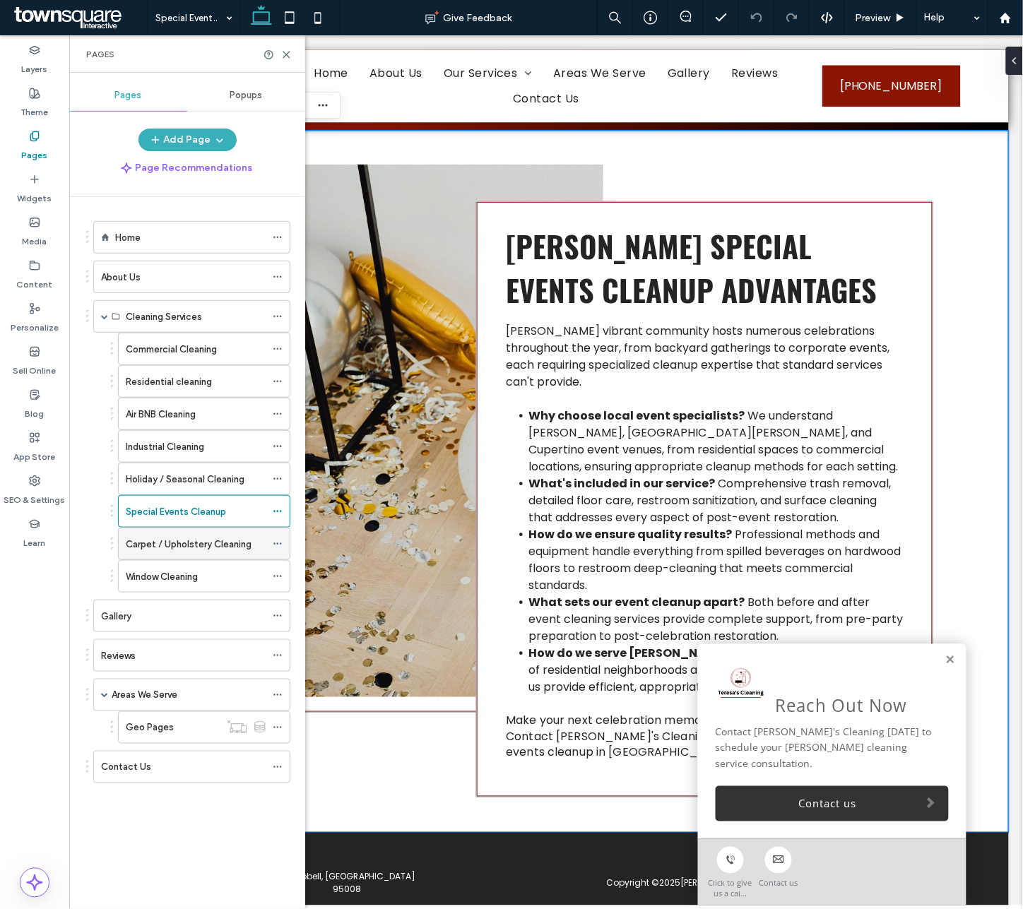
click at [238, 552] on label "Carpet / Upholstery Cleaning" at bounding box center [189, 544] width 126 height 25
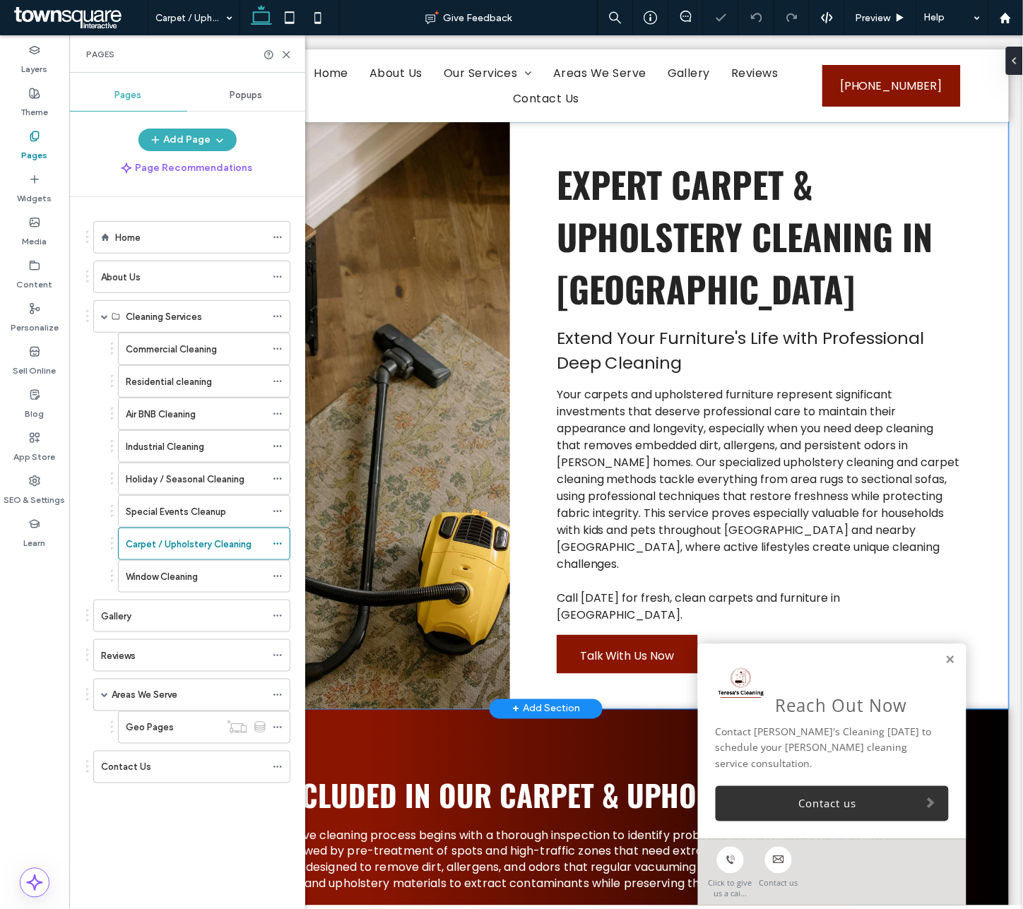
click at [799, 422] on div "Expert Carpet & Upholstery Cleaning in Campbell Extend Your Furniture's Life wi…" at bounding box center [545, 415] width 925 height 587
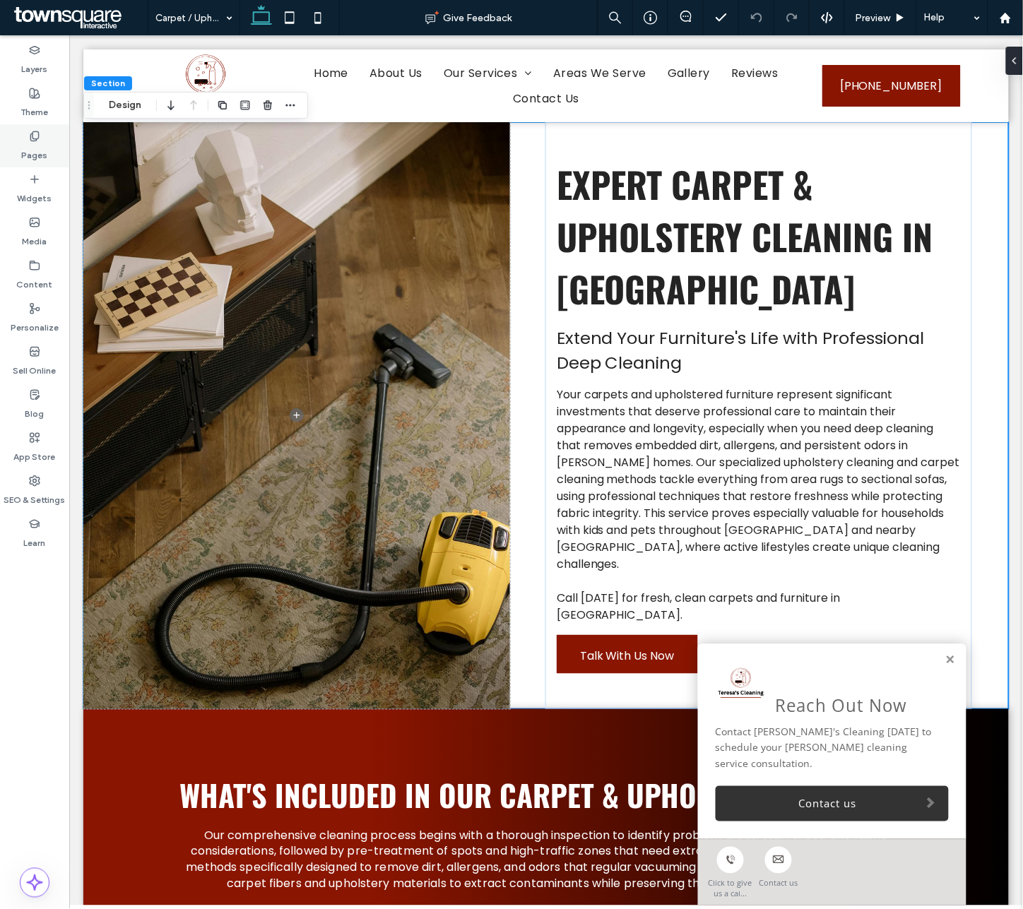
click at [11, 140] on div "Pages" at bounding box center [34, 145] width 69 height 43
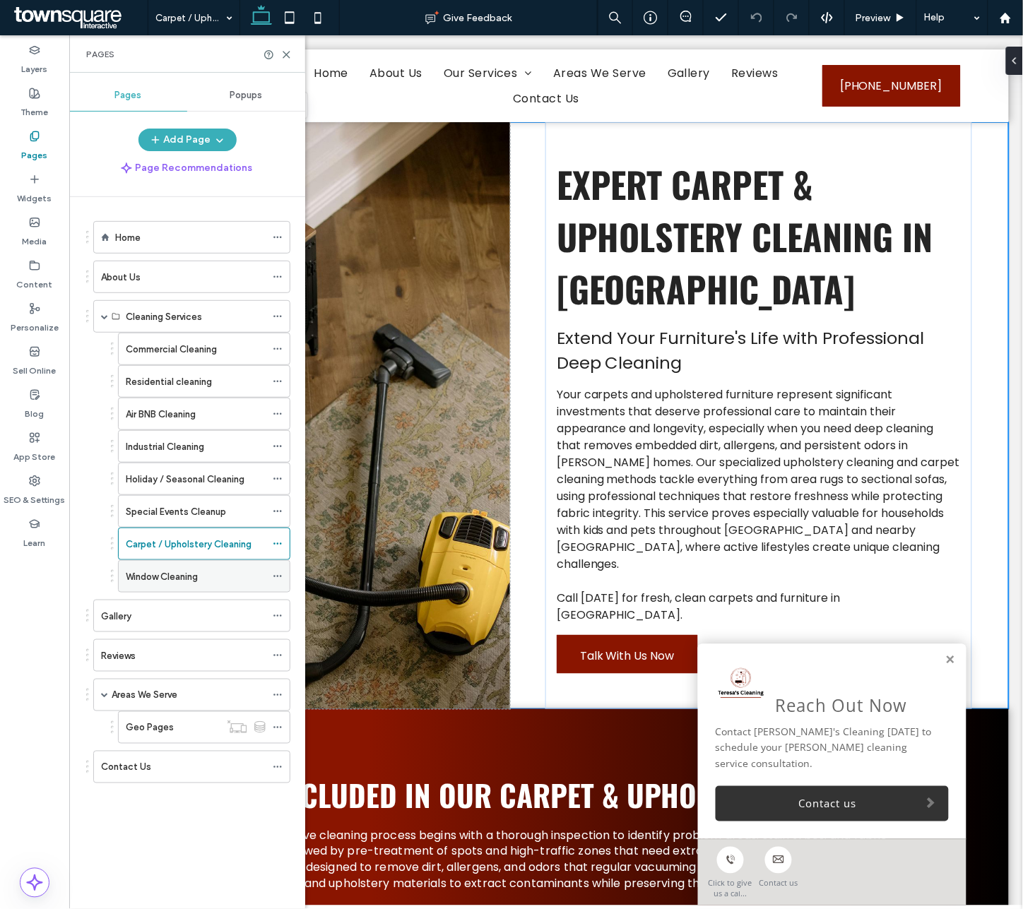
click at [226, 583] on div "Window Cleaning" at bounding box center [196, 576] width 140 height 15
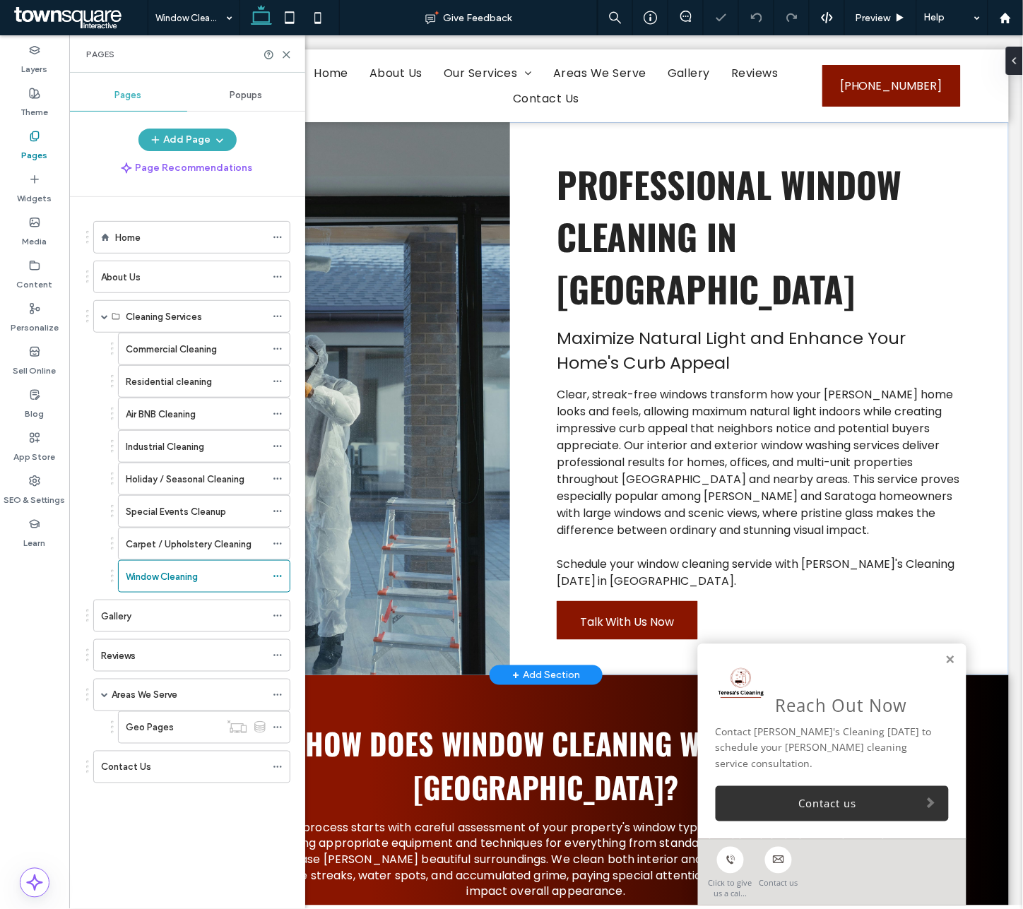
click at [799, 593] on div "Professional Window Cleaning in Campbell Maximize Natural Light and Enhance You…" at bounding box center [758, 398] width 427 height 553
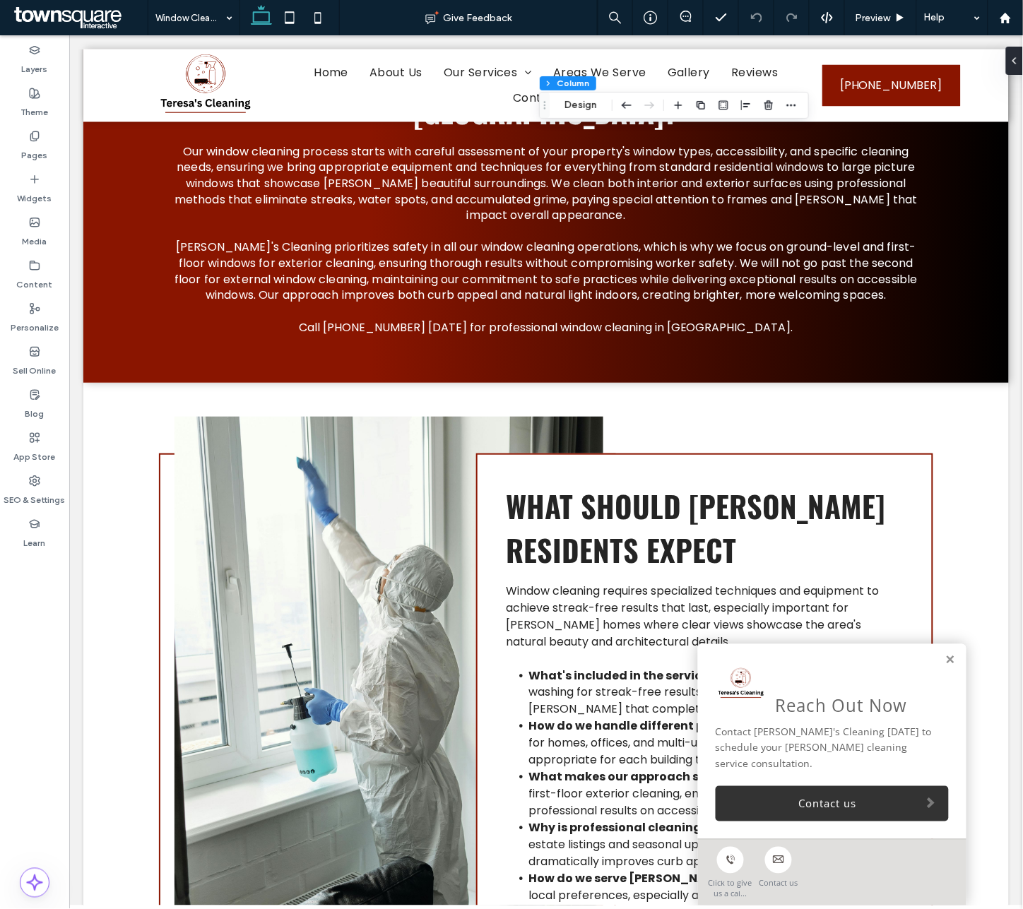
scroll to position [891, 0]
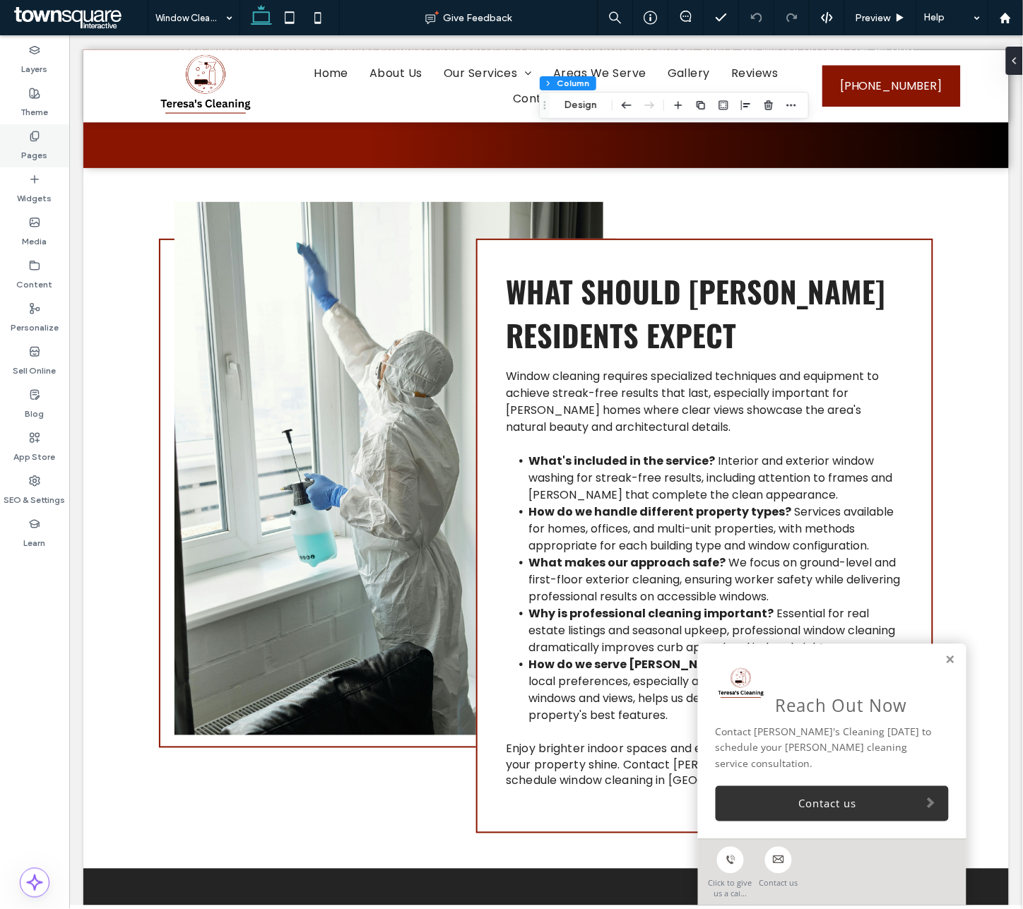
click at [25, 143] on label "Pages" at bounding box center [35, 152] width 26 height 20
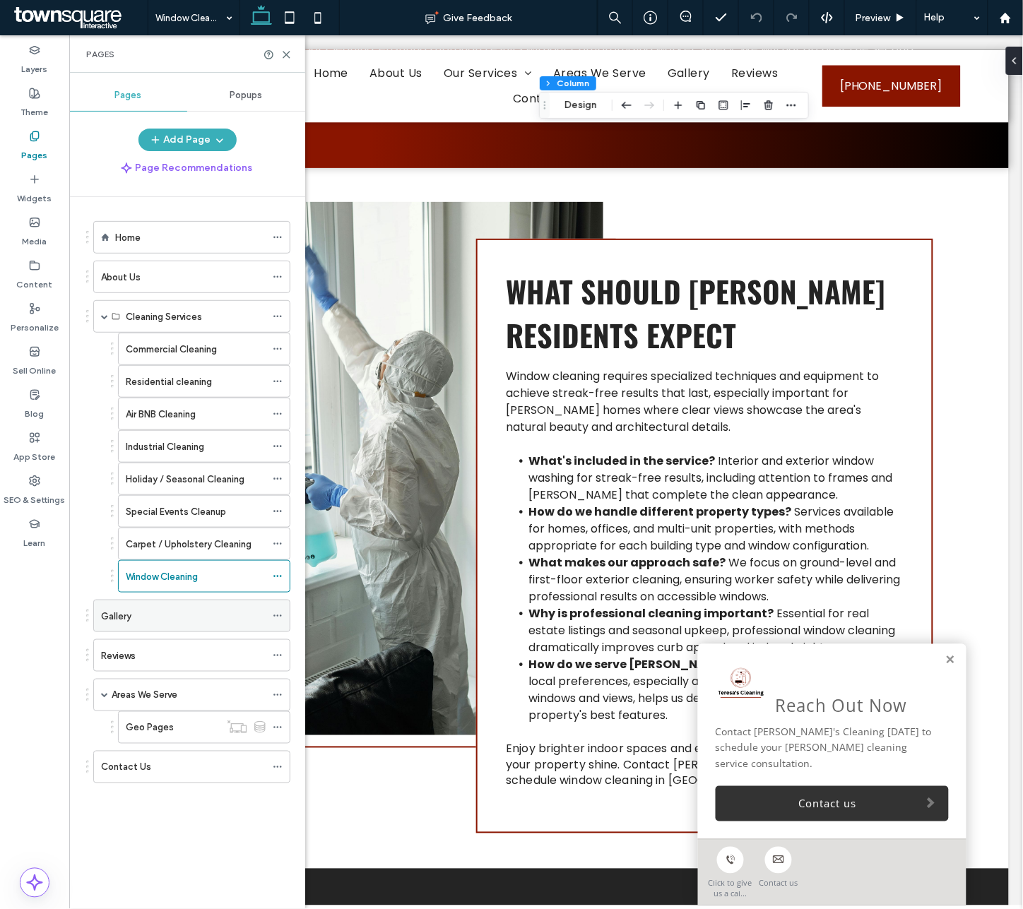
click at [184, 610] on div "Gallery" at bounding box center [183, 615] width 165 height 31
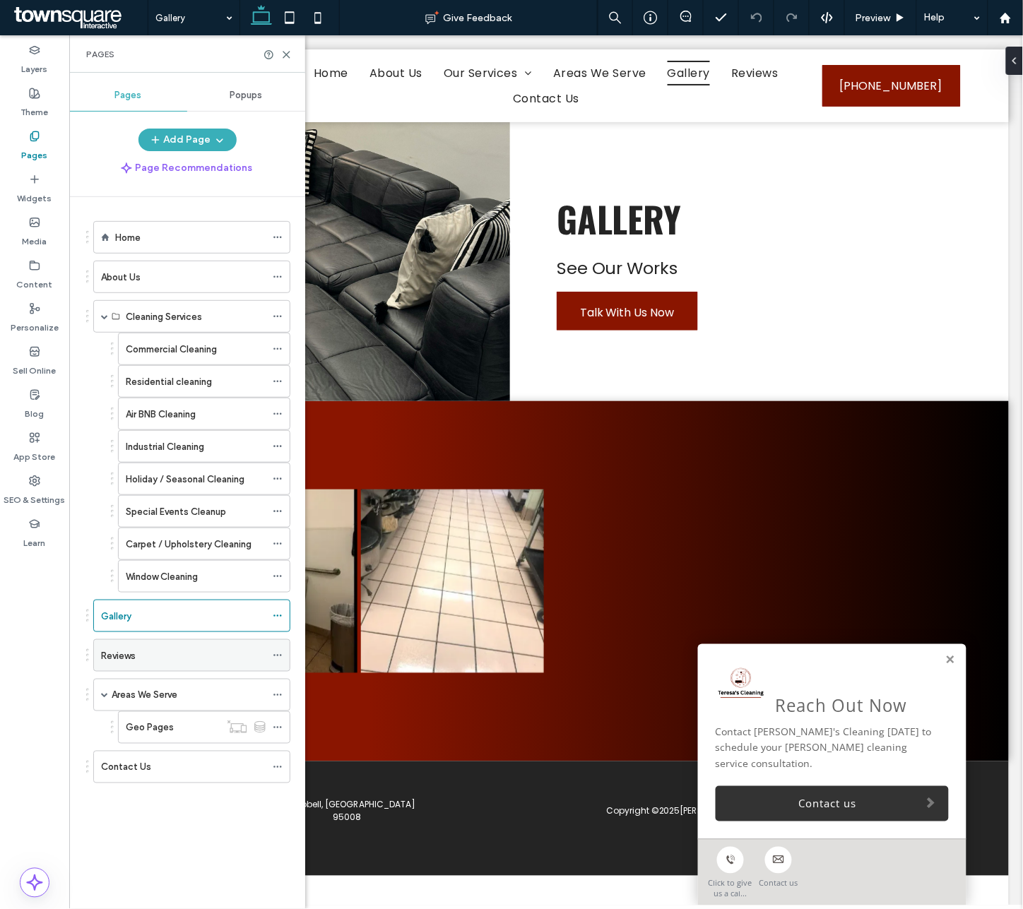
click at [177, 660] on div "Reviews" at bounding box center [183, 655] width 165 height 15
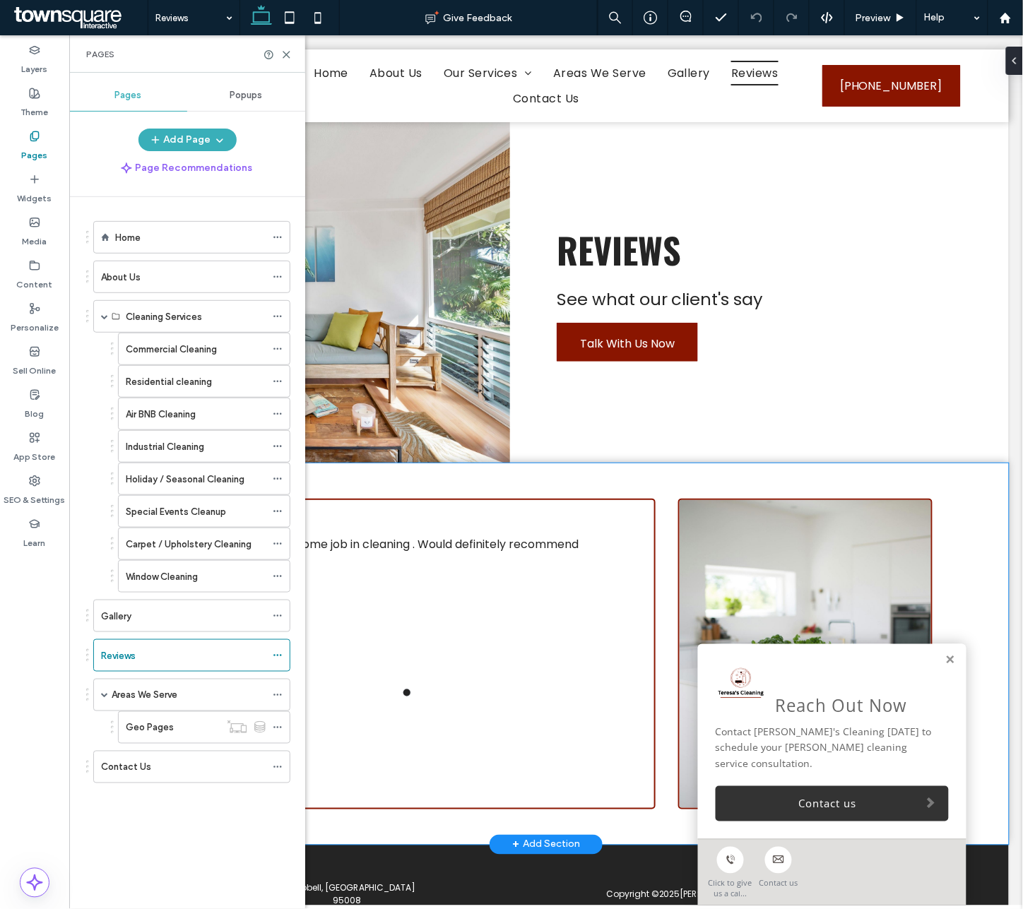
click at [799, 464] on div ""They did an awesome job in cleaning . Would definitely recommend them." Namrat…" at bounding box center [546, 653] width 848 height 381
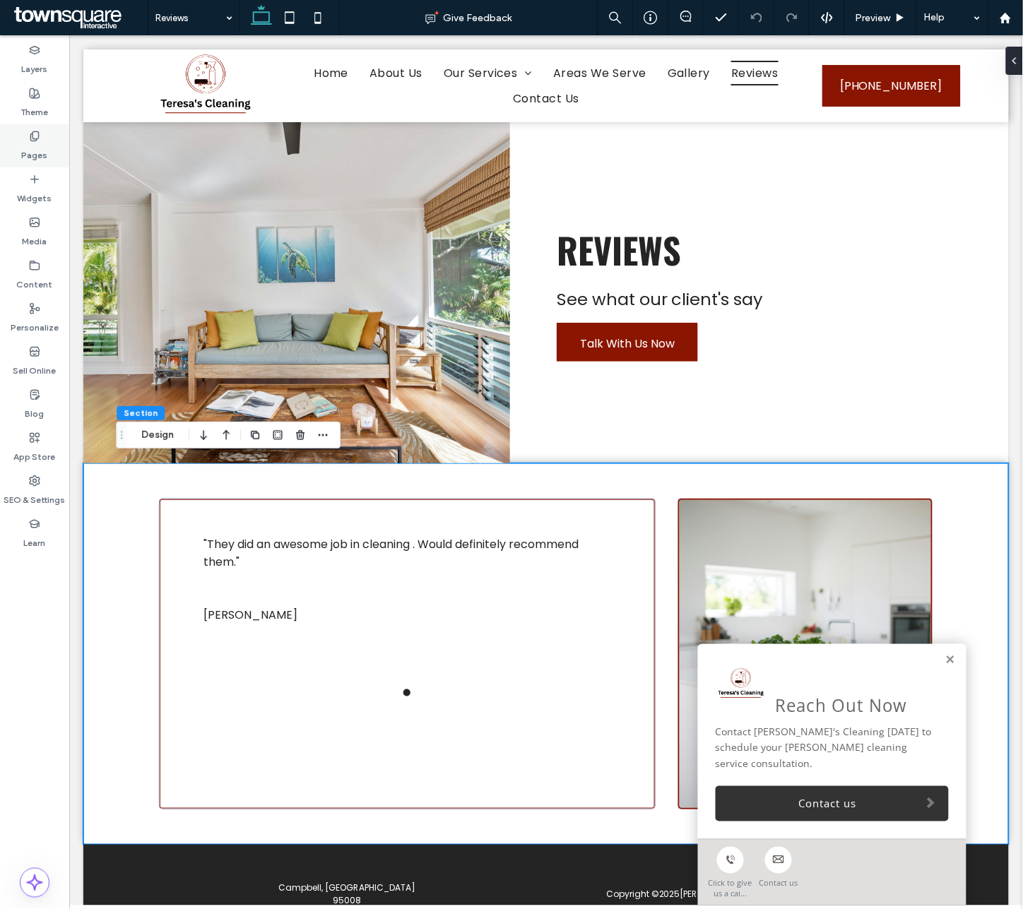
click at [30, 139] on use at bounding box center [34, 135] width 8 height 9
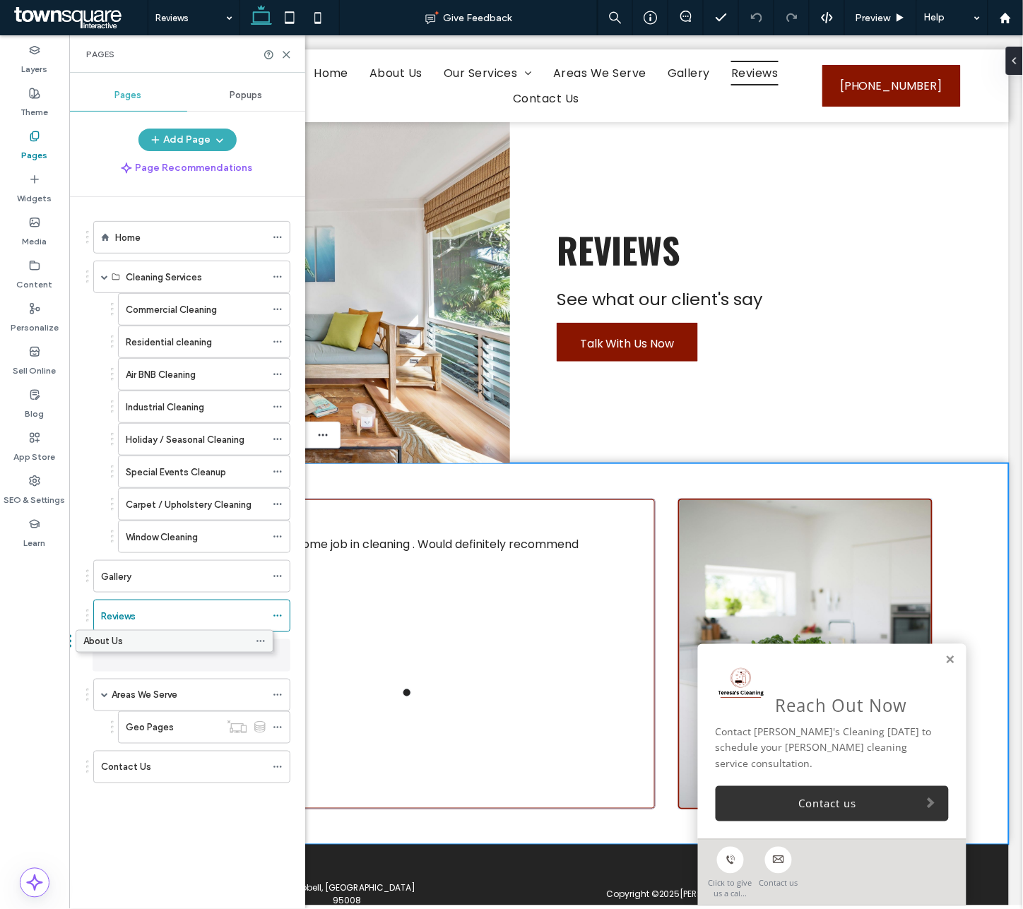
drag, startPoint x: 133, startPoint y: 271, endPoint x: 115, endPoint y: 639, distance: 369.2
drag, startPoint x: 173, startPoint y: 622, endPoint x: 209, endPoint y: 676, distance: 65.2
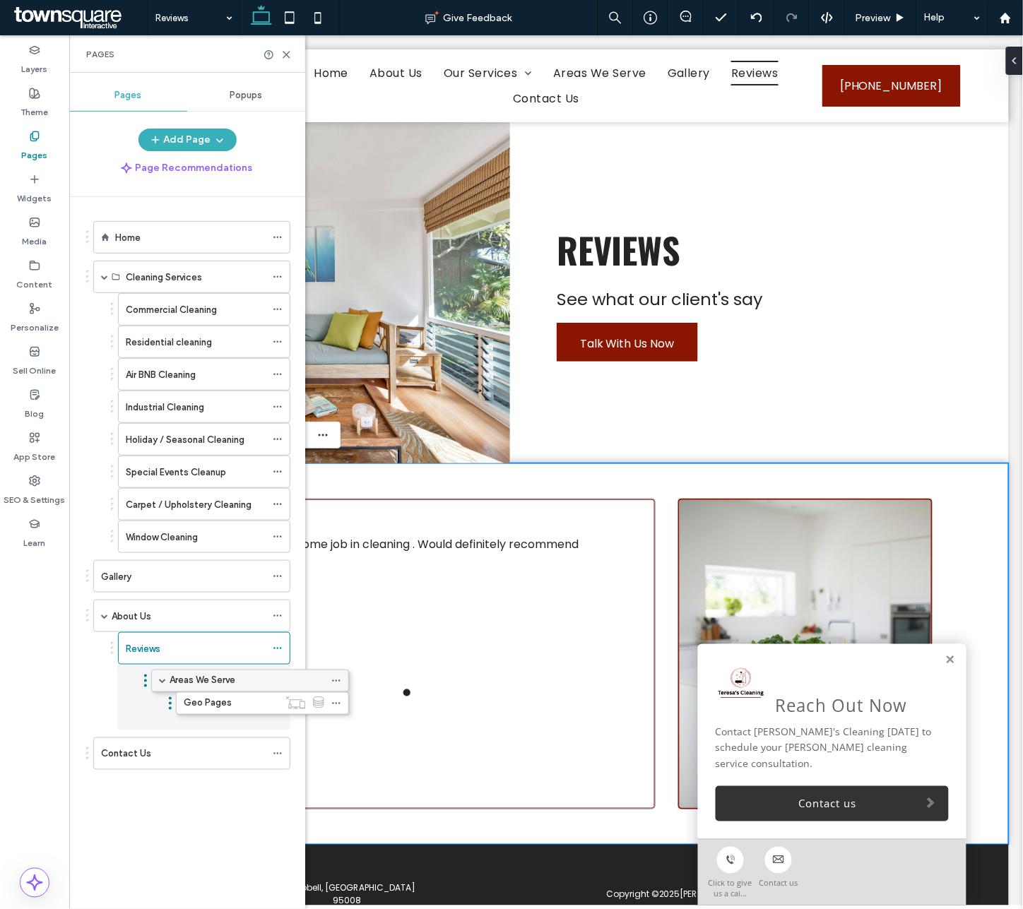
drag, startPoint x: 175, startPoint y: 694, endPoint x: 233, endPoint y: 687, distance: 58.4
click at [174, 812] on div "Home Cleaning Services Commercial Cleaning Residential cleaning Air BNB Cleanin…" at bounding box center [195, 549] width 219 height 705
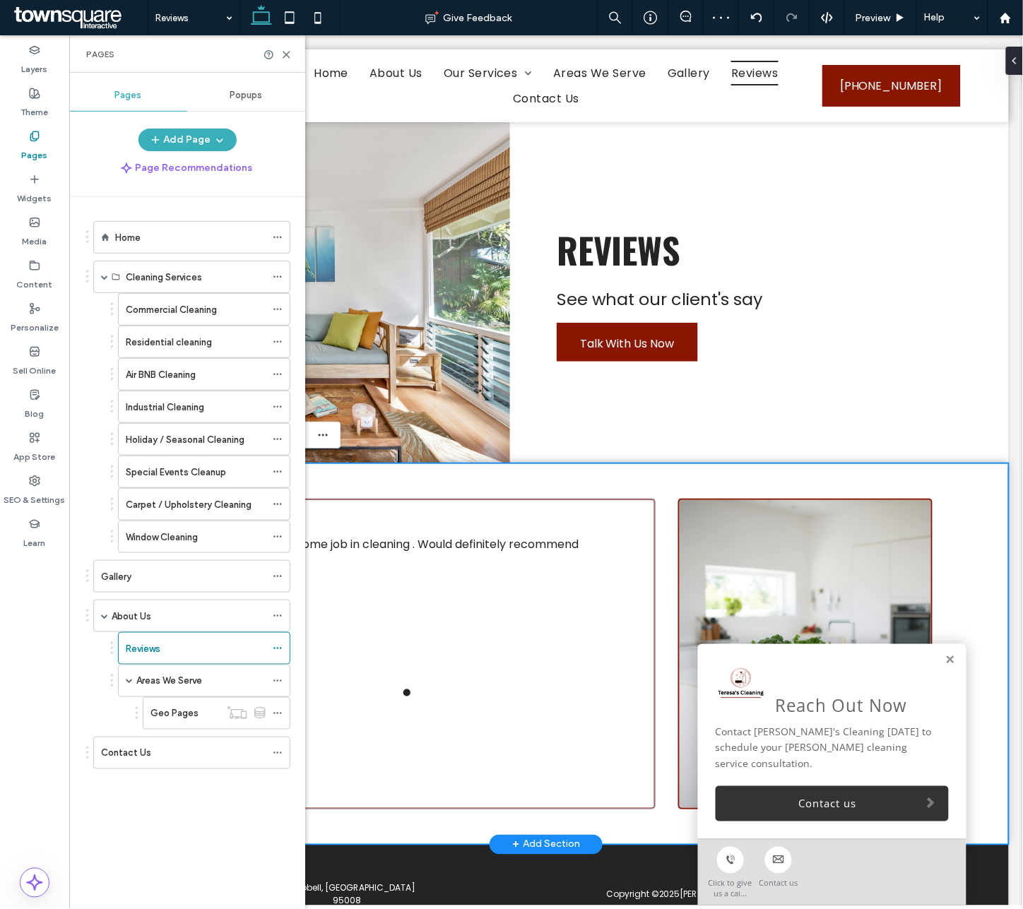
click at [720, 466] on div ""They did an awesome job in cleaning . Would definitely recommend them." Namrat…" at bounding box center [546, 653] width 848 height 381
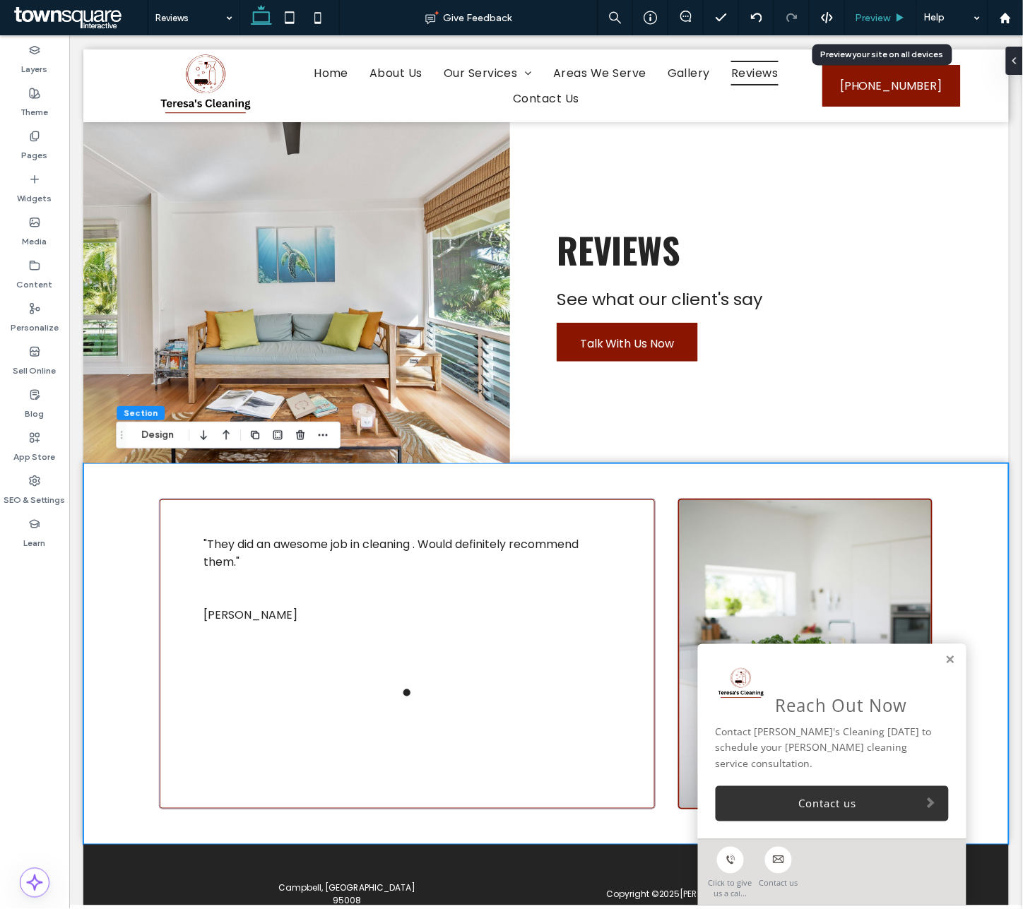
click at [799, 16] on span "Preview" at bounding box center [872, 18] width 35 height 12
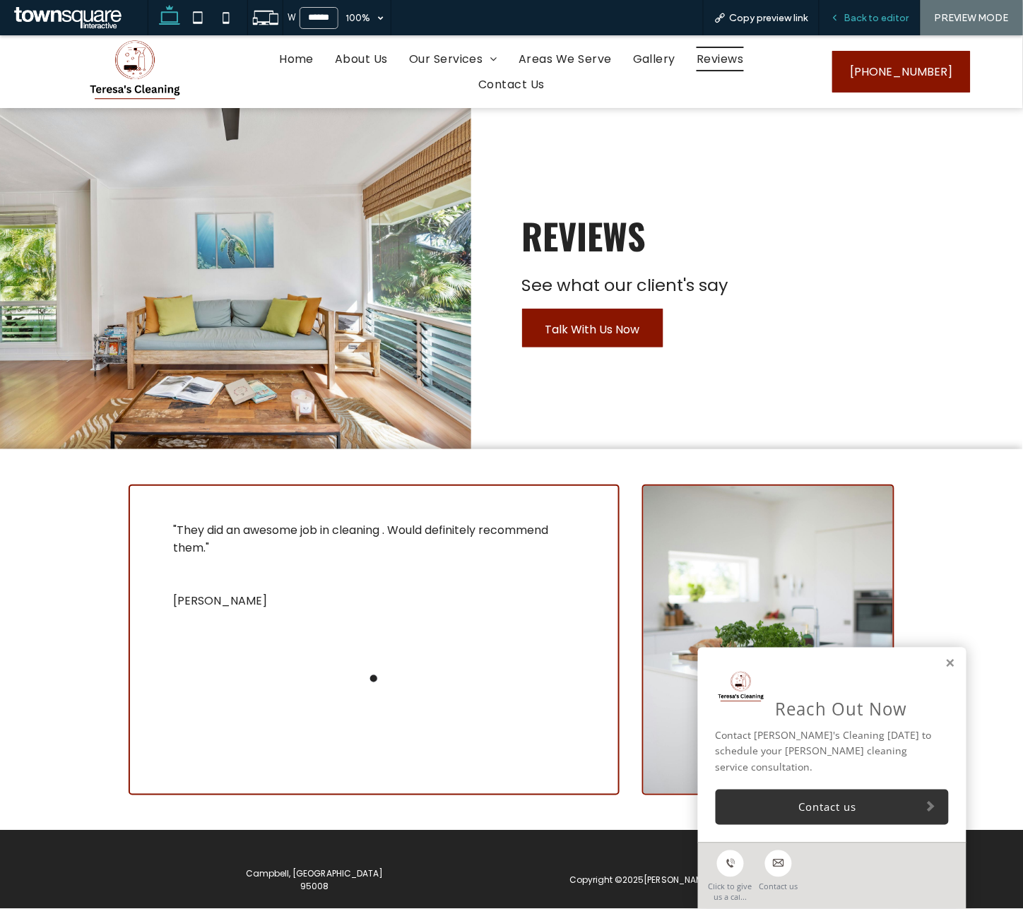
click at [799, 15] on span "Back to editor" at bounding box center [876, 18] width 65 height 12
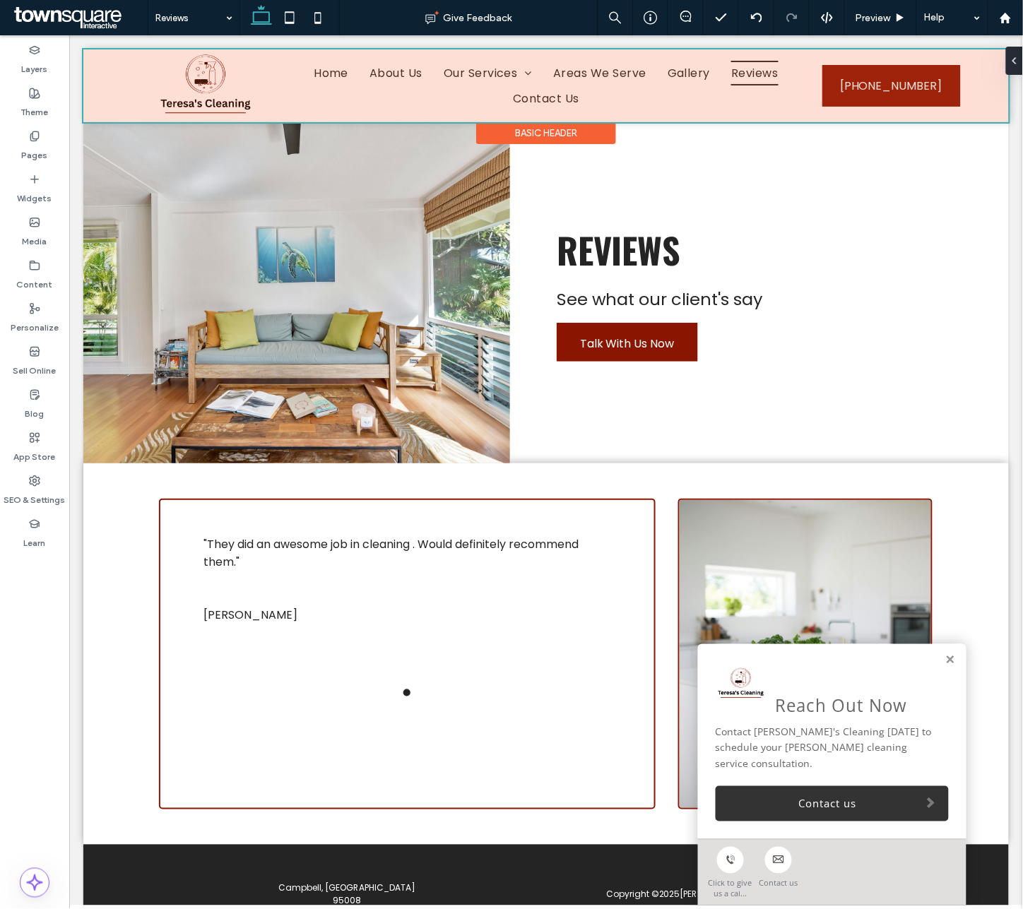
click at [413, 90] on div at bounding box center [545, 85] width 925 height 73
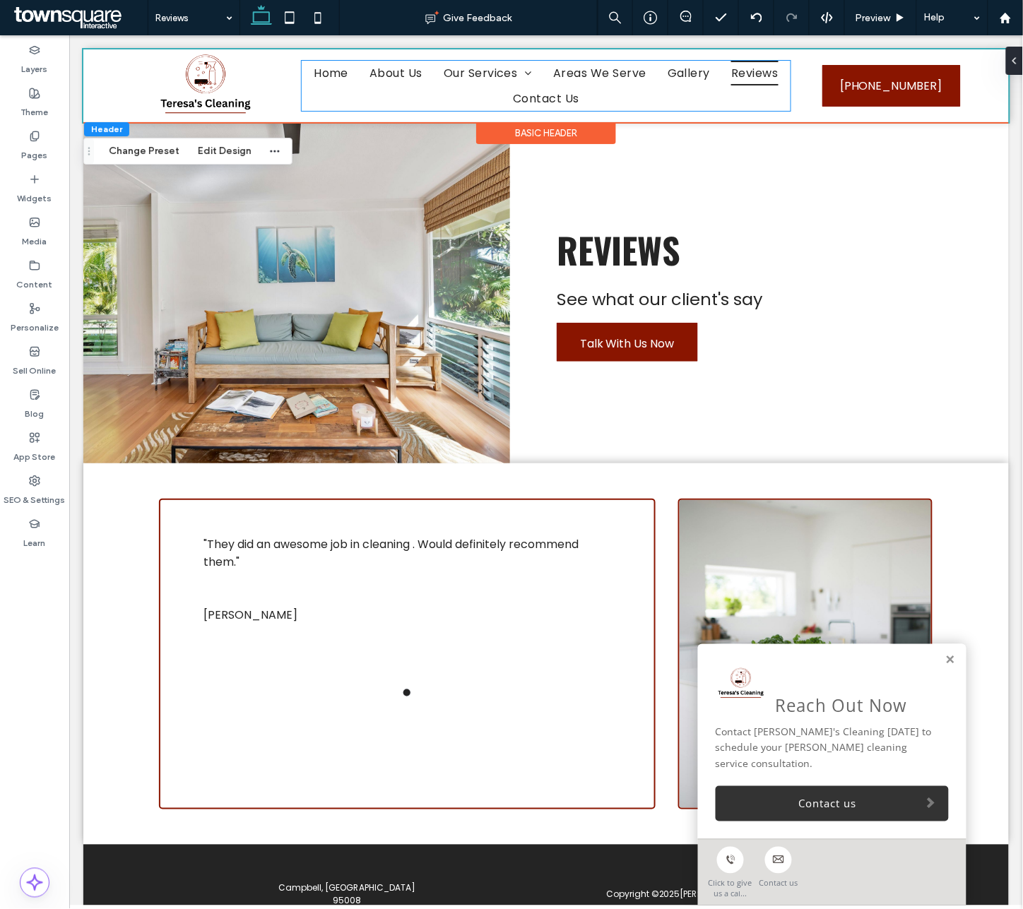
click at [413, 90] on ul "Home About Us Our Services Areas We Serve Gallery Reviews Contact Us" at bounding box center [545, 85] width 488 height 50
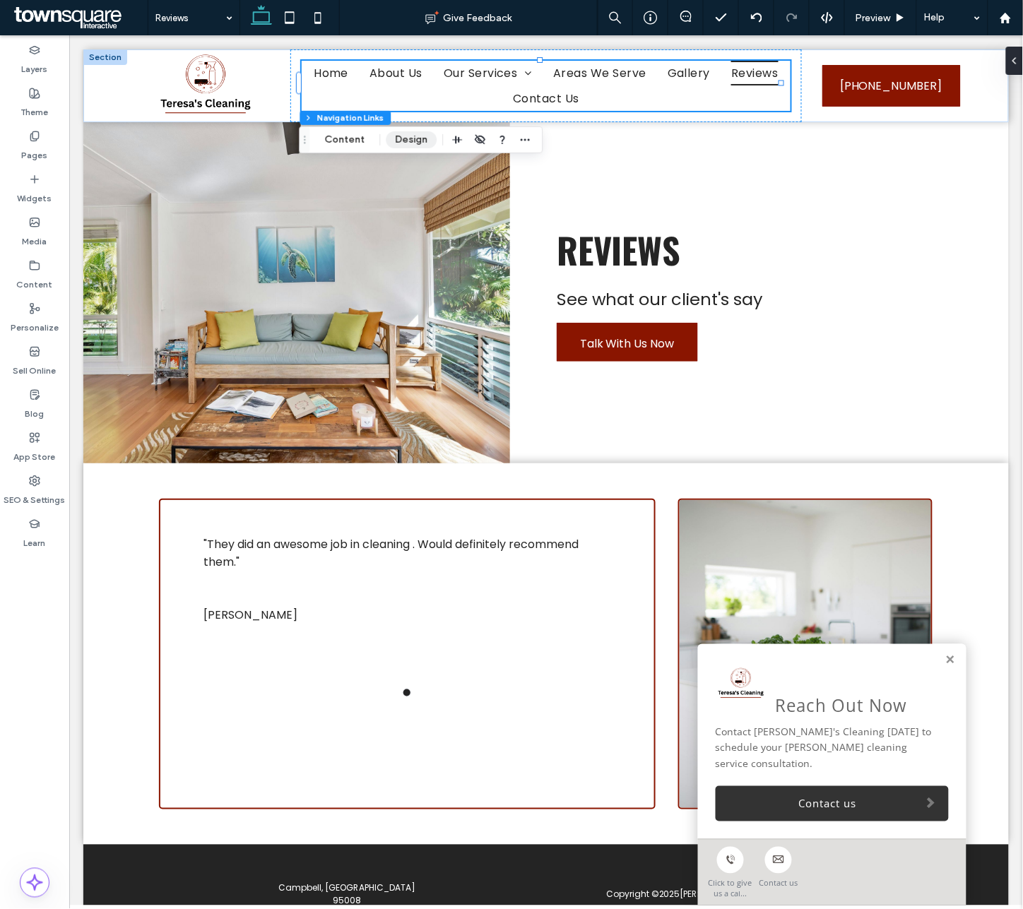
click at [396, 143] on button "Design" at bounding box center [411, 139] width 51 height 17
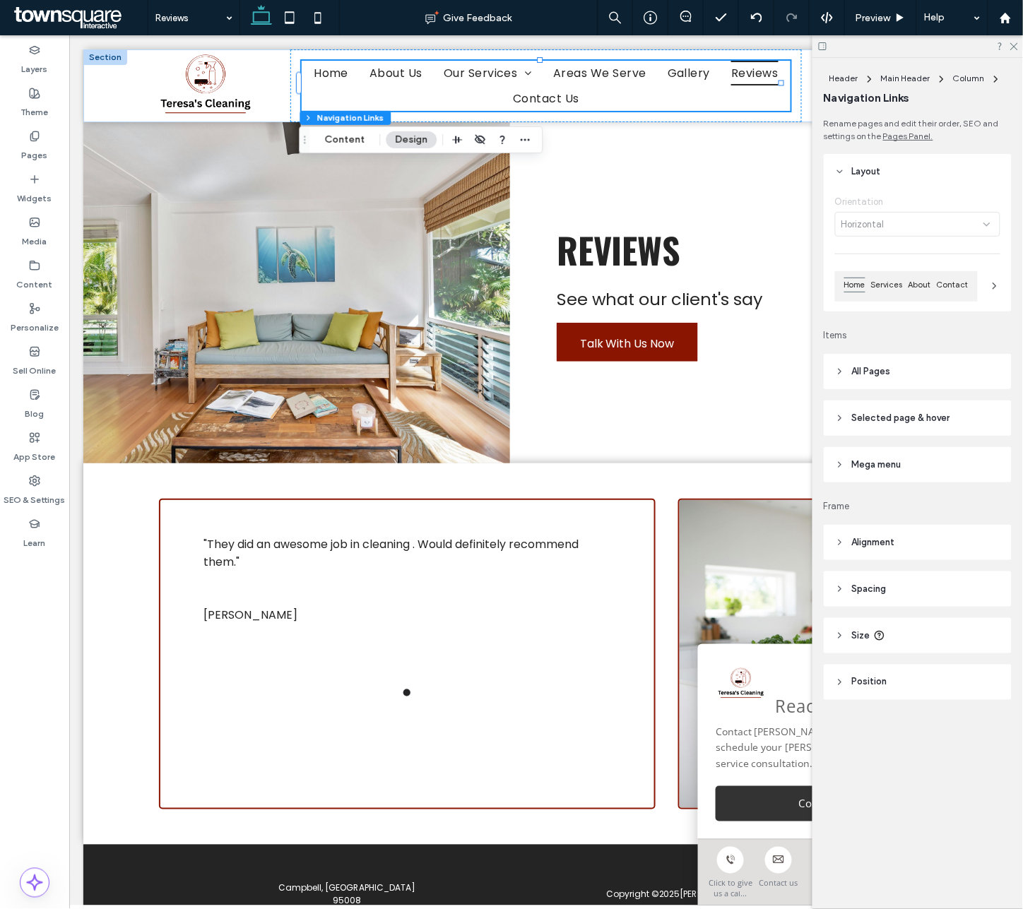
click at [799, 368] on icon at bounding box center [840, 372] width 10 height 10
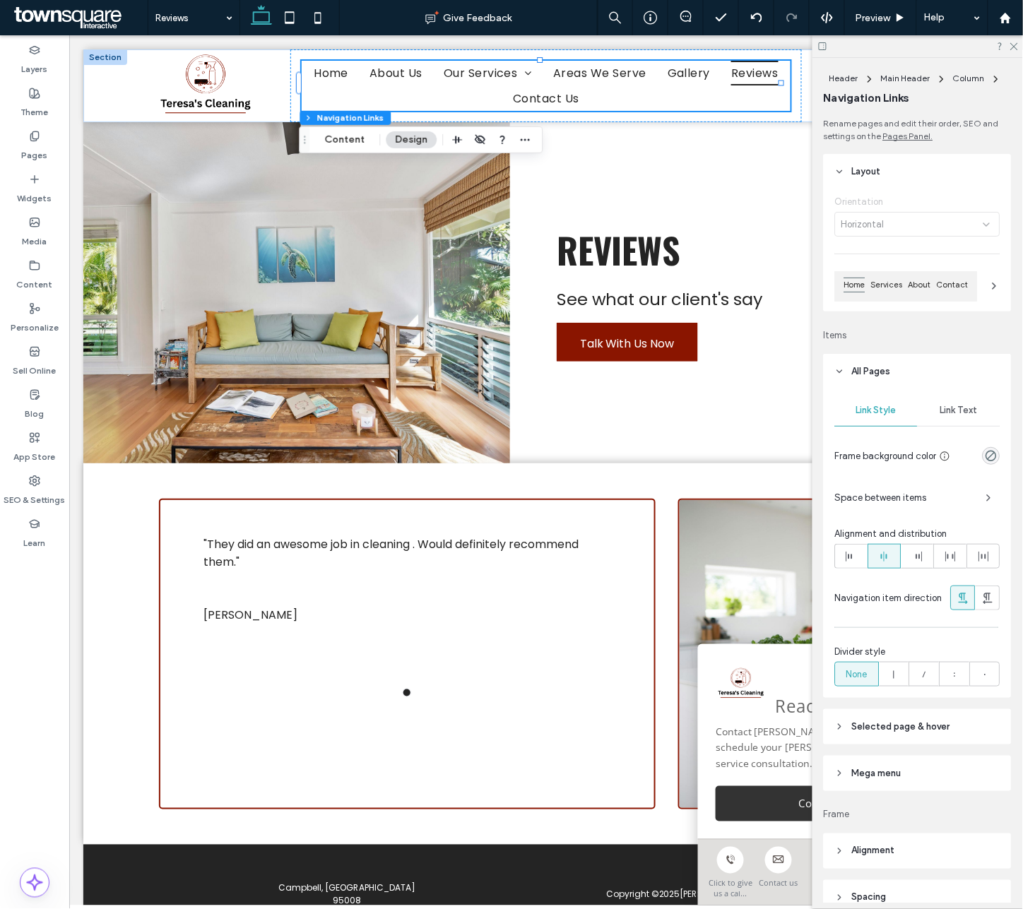
scroll to position [167, 0]
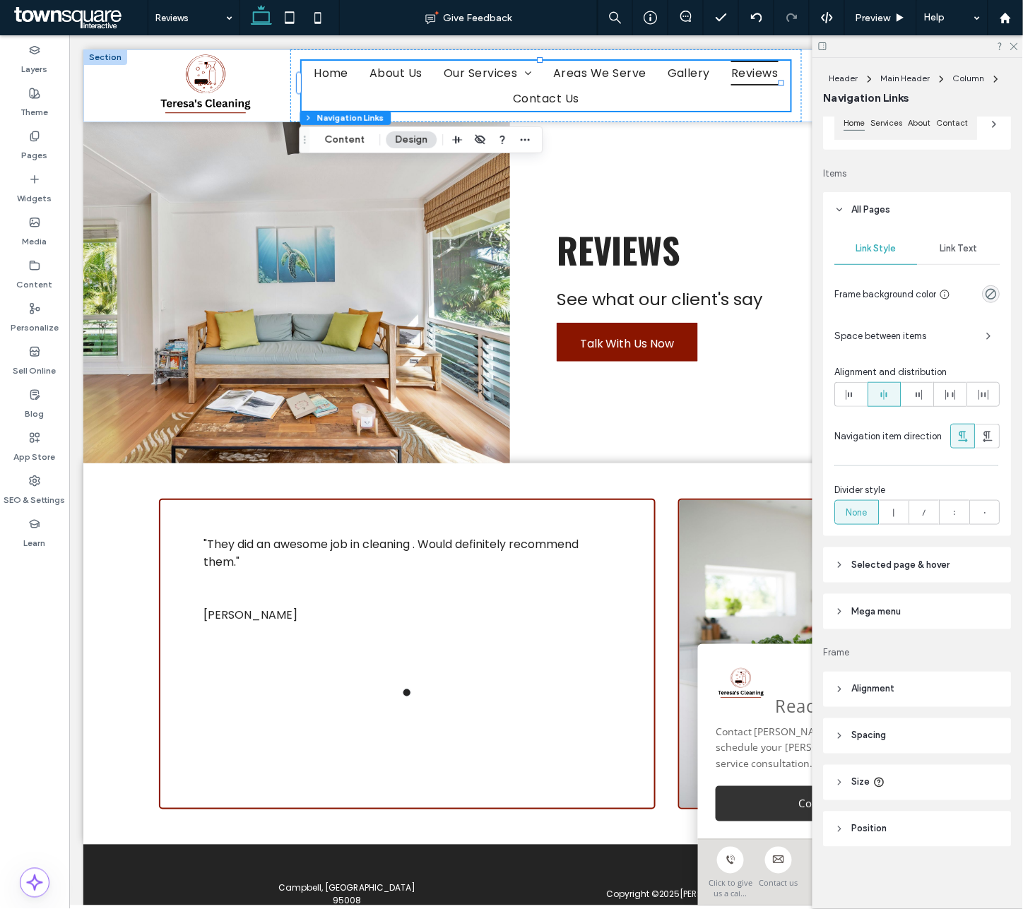
click at [799, 622] on header "Mega menu" at bounding box center [918, 611] width 188 height 35
type input "*"
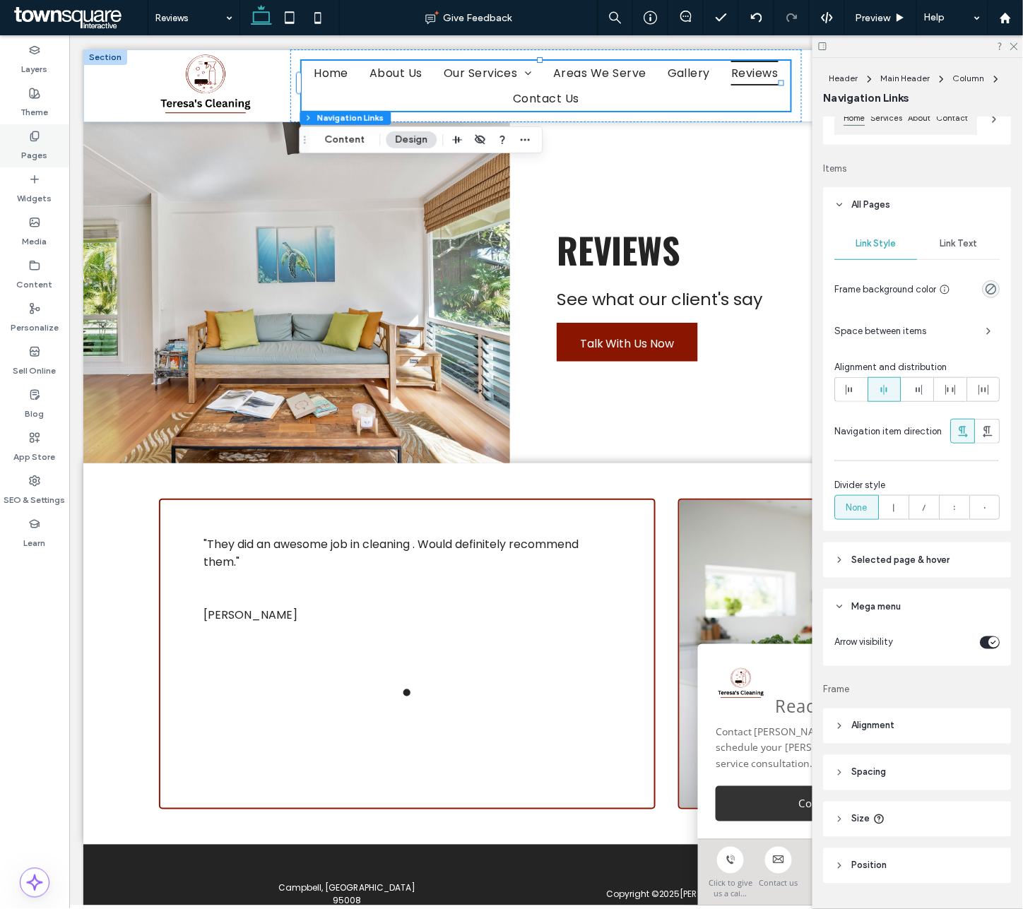
click at [32, 148] on label "Pages" at bounding box center [35, 152] width 26 height 20
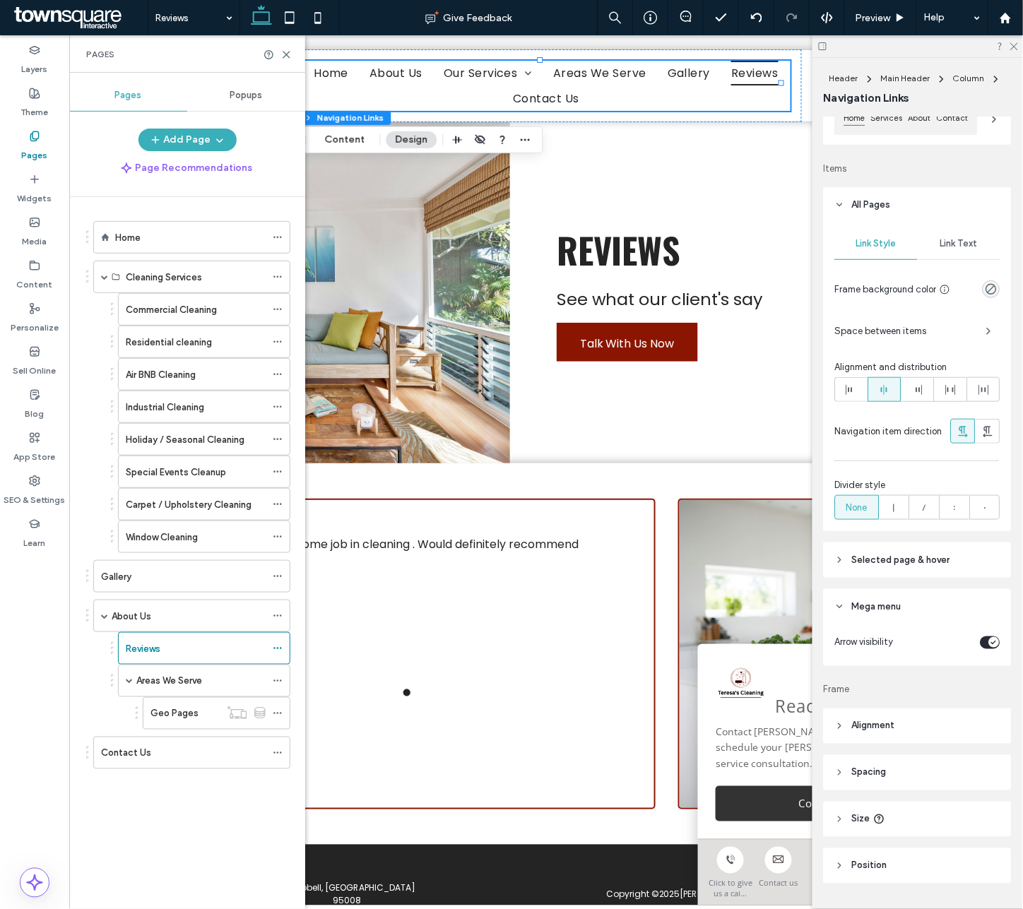
click at [182, 834] on div "Home Cleaning Services Commercial Cleaning Residential cleaning Air BNB Cleanin…" at bounding box center [195, 549] width 219 height 705
click at [799, 76] on span "Header" at bounding box center [843, 78] width 29 height 11
